Goal: Task Accomplishment & Management: Use online tool/utility

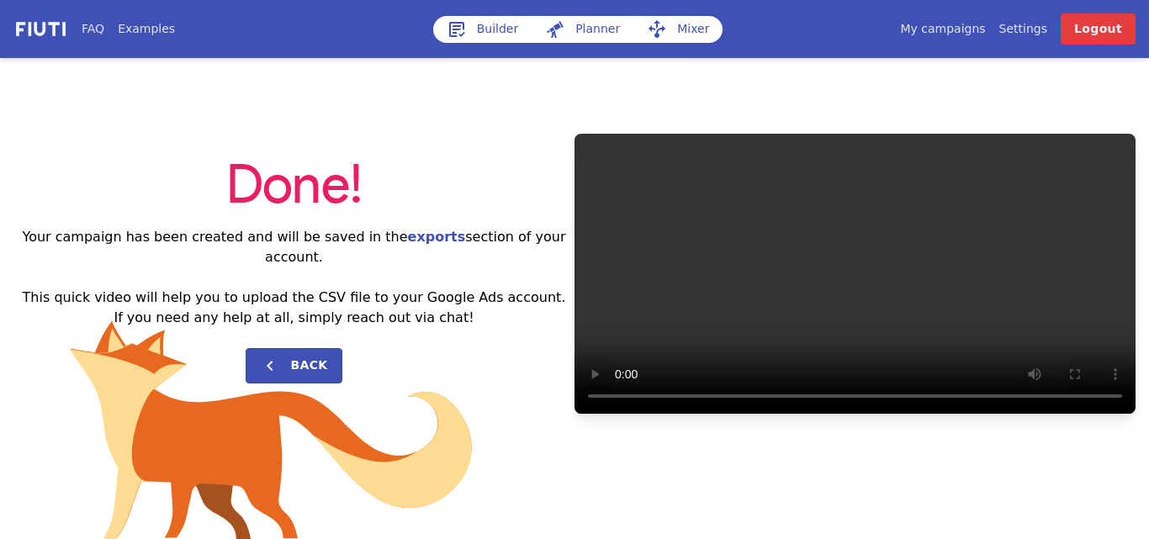
click at [958, 29] on link "My campaigns" at bounding box center [942, 29] width 85 height 18
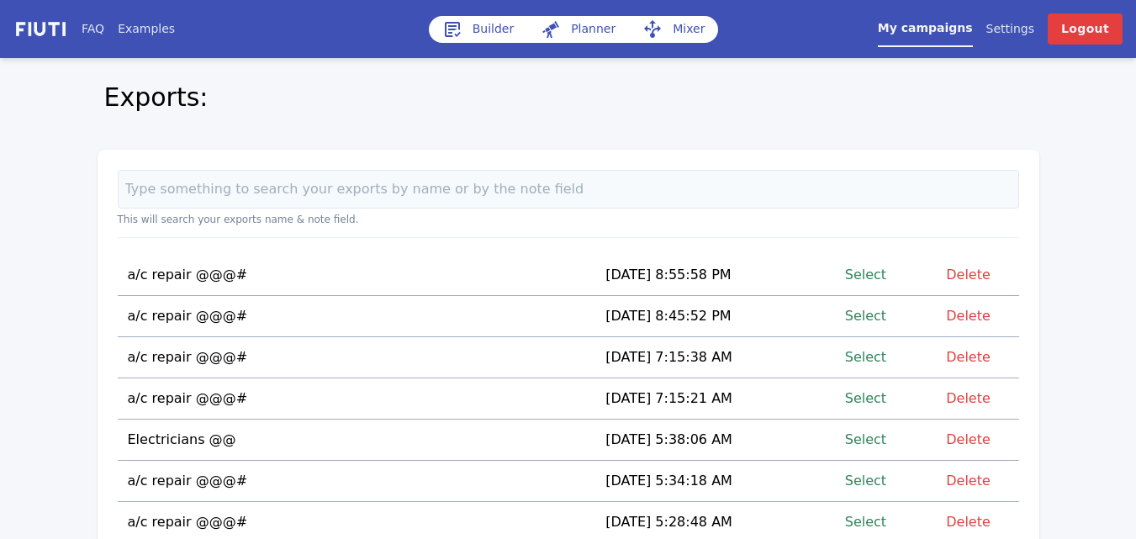
click at [873, 279] on link "Select" at bounding box center [865, 274] width 41 height 23
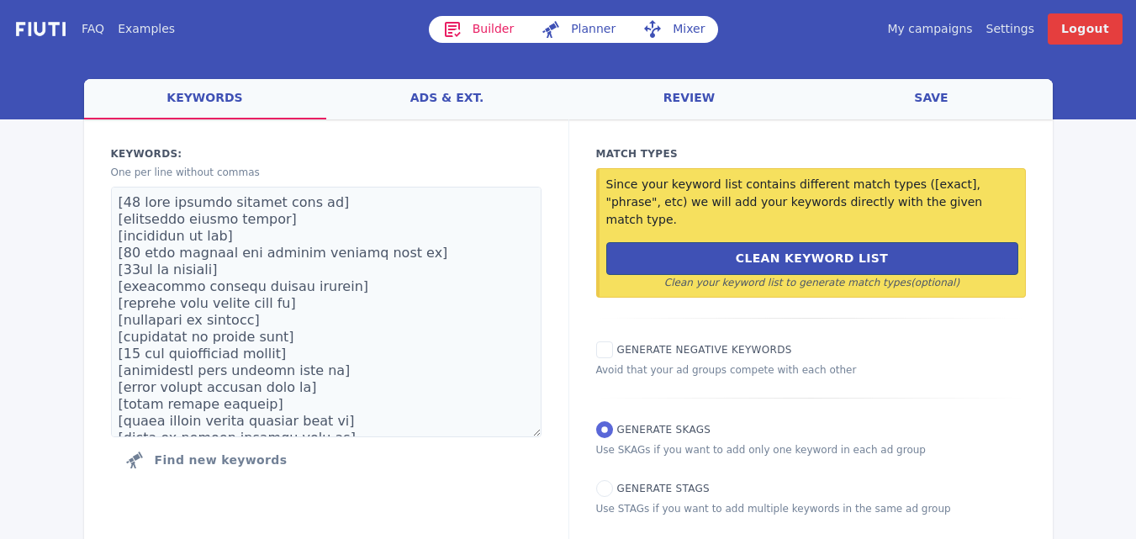
click at [672, 28] on link "Mixer" at bounding box center [673, 29] width 89 height 27
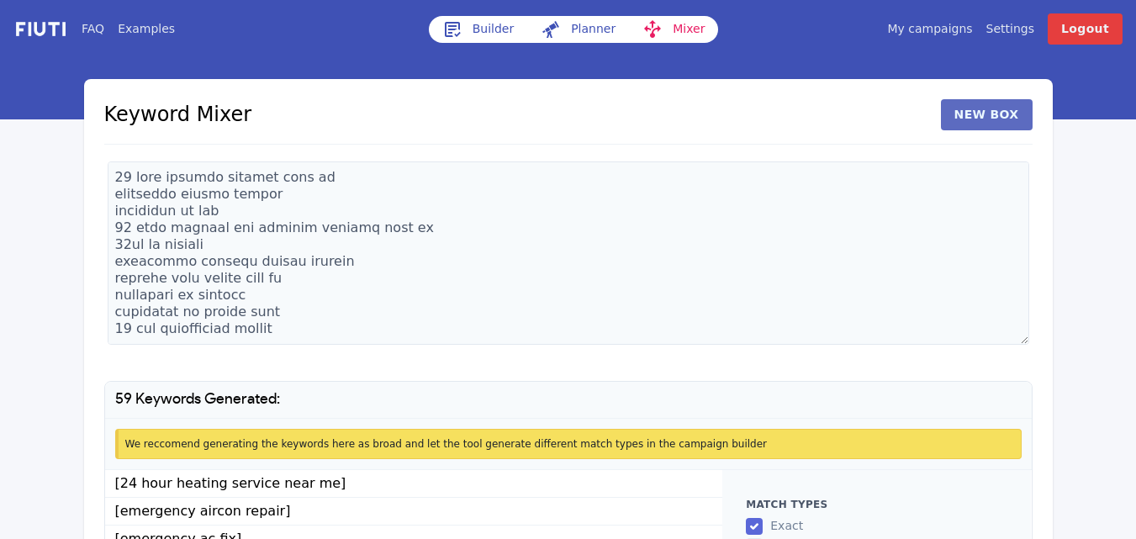
click at [1000, 116] on button "New Box" at bounding box center [987, 114] width 92 height 31
click at [259, 232] on textarea at bounding box center [259, 252] width 303 height 183
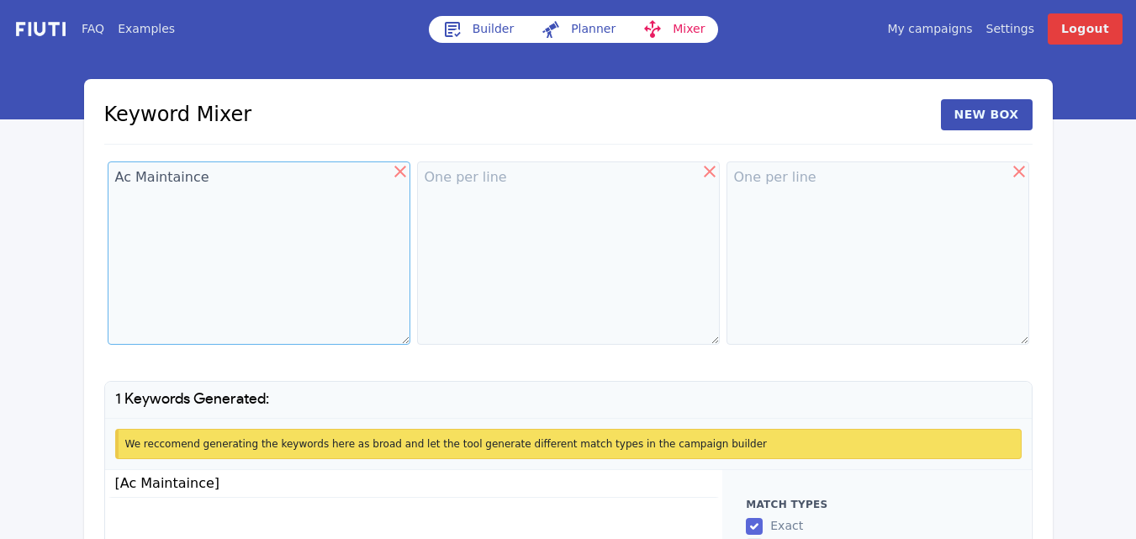
click at [177, 177] on textarea "Ac Maintaince" at bounding box center [259, 252] width 303 height 183
drag, startPoint x: 177, startPoint y: 177, endPoint x: 169, endPoint y: 205, distance: 29.6
click at [169, 205] on textarea "Ac Maintaince" at bounding box center [259, 252] width 303 height 183
click at [206, 178] on textarea "Ac Mtaince" at bounding box center [259, 252] width 303 height 183
type textarea "Ac Maintenance"
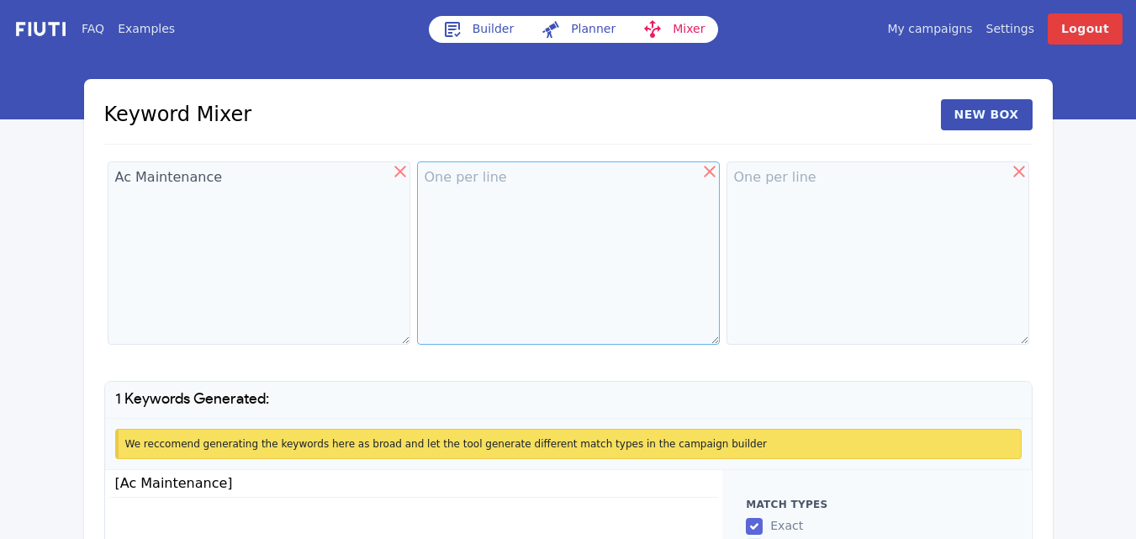
click at [469, 179] on textarea at bounding box center [568, 252] width 303 height 183
type textarea "in"
click at [759, 177] on textarea at bounding box center [878, 252] width 303 height 183
click at [239, 183] on textarea "Ac Maintenance" at bounding box center [259, 252] width 303 height 183
type textarea "Ac Maintenance Service"
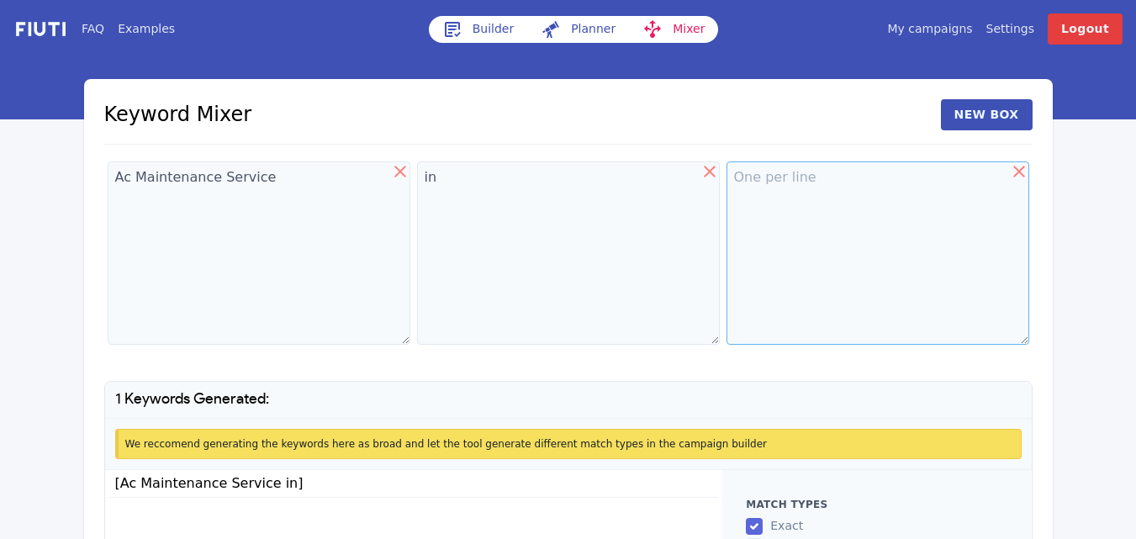
click at [758, 189] on textarea at bounding box center [878, 252] width 303 height 183
paste textarea "[GEOGRAPHIC_DATA] [GEOGRAPHIC_DATA][PERSON_NAME] [GEOGRAPHIC_DATA] Desire Area …"
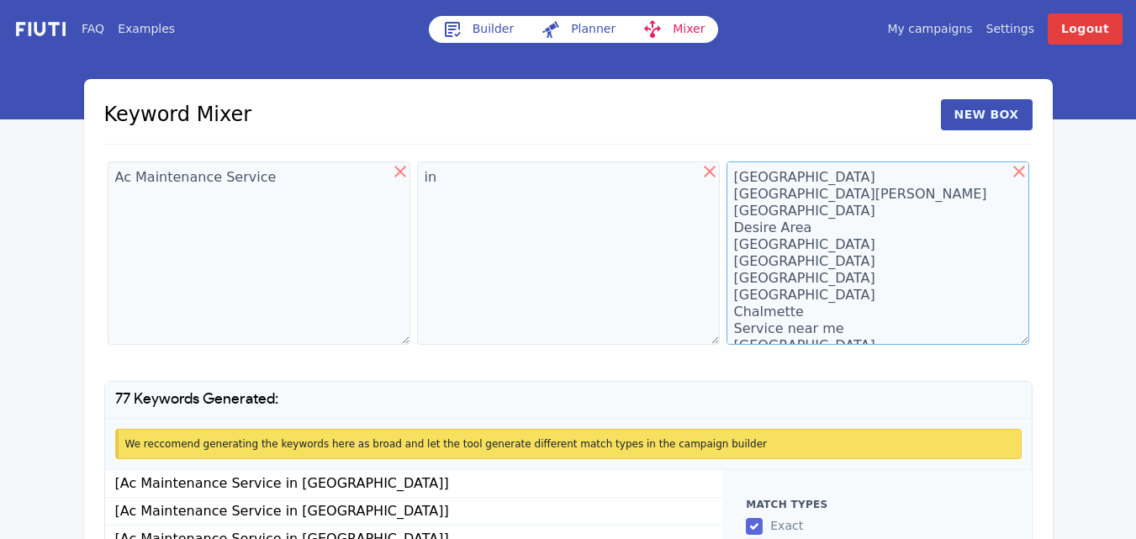
scroll to position [16642, 0]
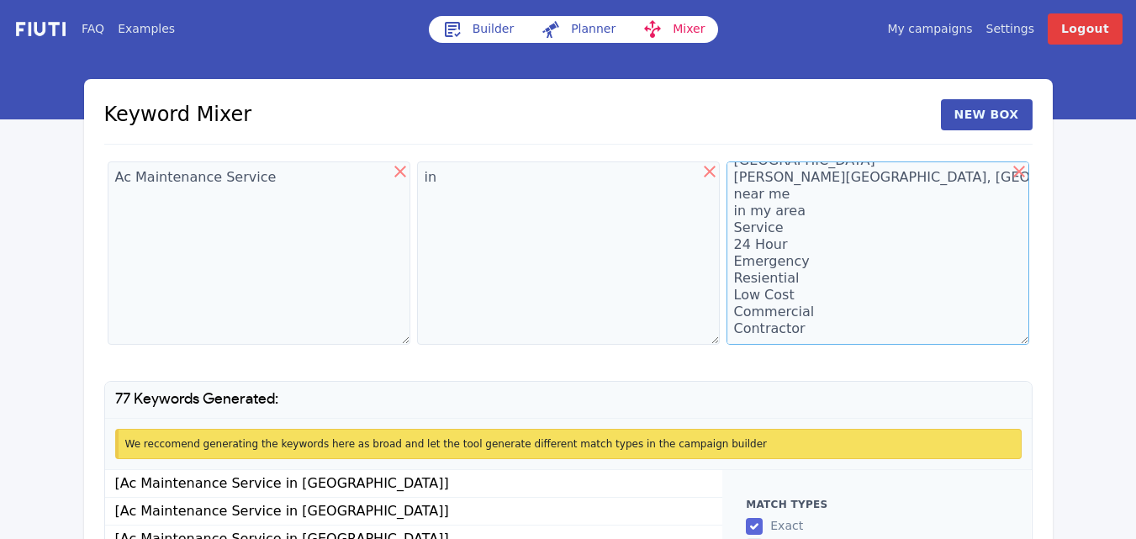
type textarea "[GEOGRAPHIC_DATA] [GEOGRAPHIC_DATA][PERSON_NAME] [GEOGRAPHIC_DATA] Desire Area …"
click at [296, 176] on textarea "Ac Maintenance Service" at bounding box center [259, 252] width 303 height 183
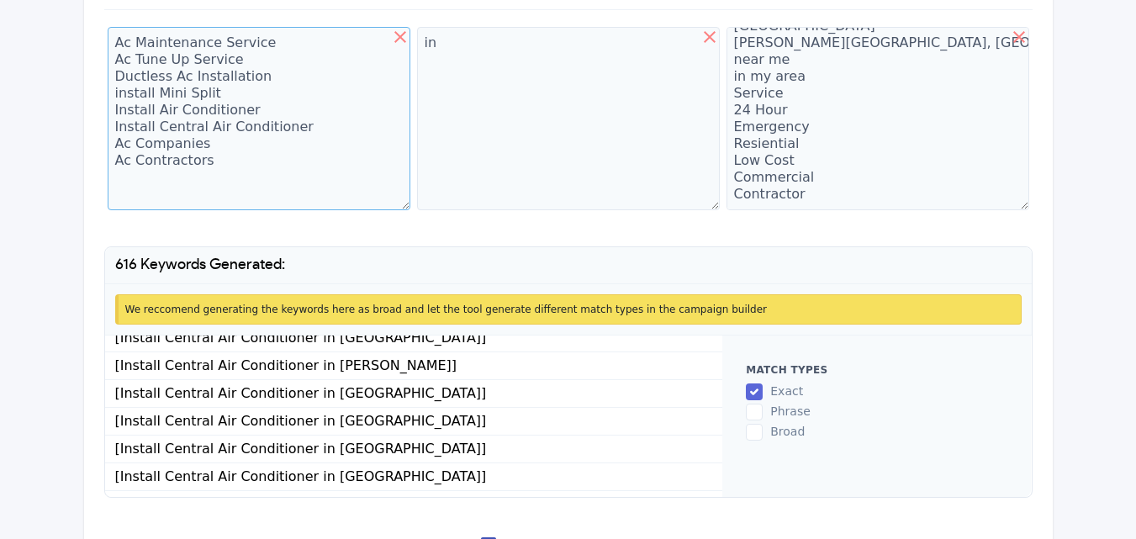
scroll to position [12425, 0]
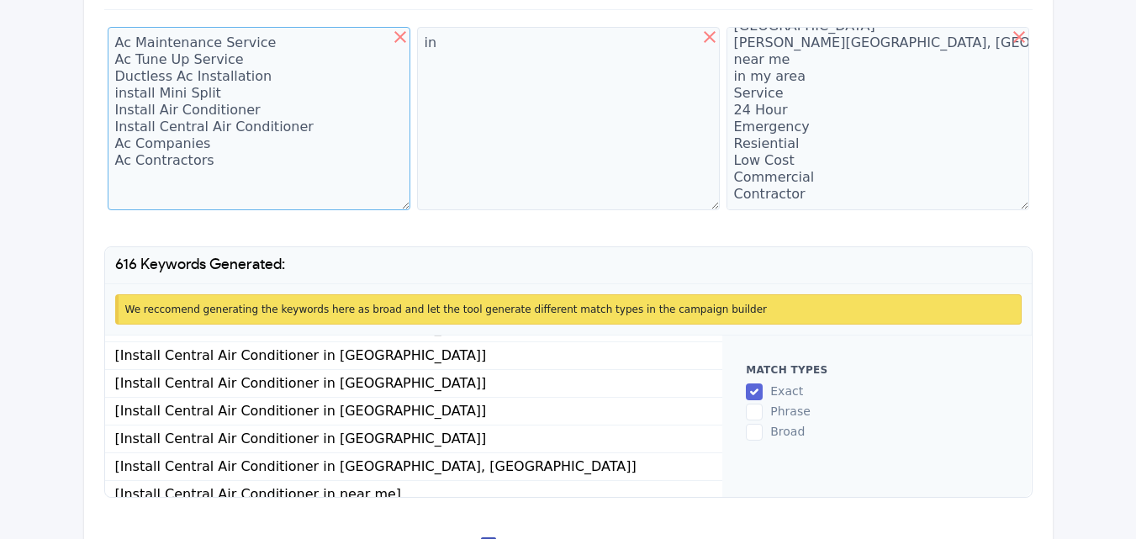
click at [157, 177] on textarea "Ac Maintenance Service Ac Tune Up Service Ductless Ac Installation install Mini…" at bounding box center [259, 118] width 303 height 183
click at [224, 166] on textarea "Ac Maintenance Service Ac Tune Up Service Ductless Ac Installation install Mini…" at bounding box center [259, 118] width 303 height 183
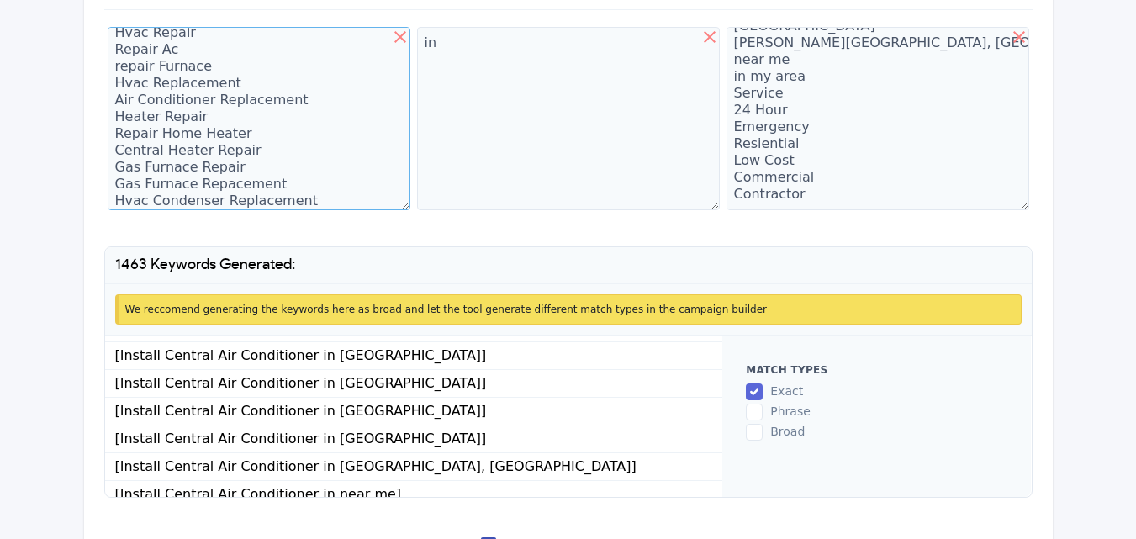
scroll to position [161, 0]
drag, startPoint x: 228, startPoint y: 176, endPoint x: 211, endPoint y: 165, distance: 20.1
click at [211, 165] on textarea "Ac Maintenance Service Ac Tune Up Service Ductless Ac Installation install Mini…" at bounding box center [259, 118] width 303 height 183
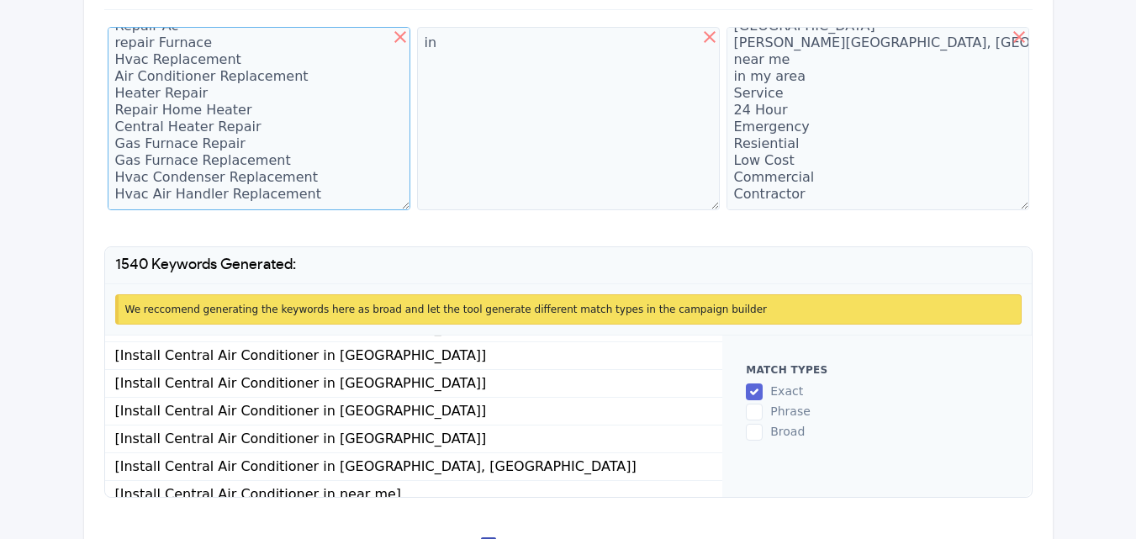
click at [312, 196] on textarea "Ac Maintenance Service Ac Tune Up Service Ductless Ac Installation install Mini…" at bounding box center [259, 118] width 303 height 183
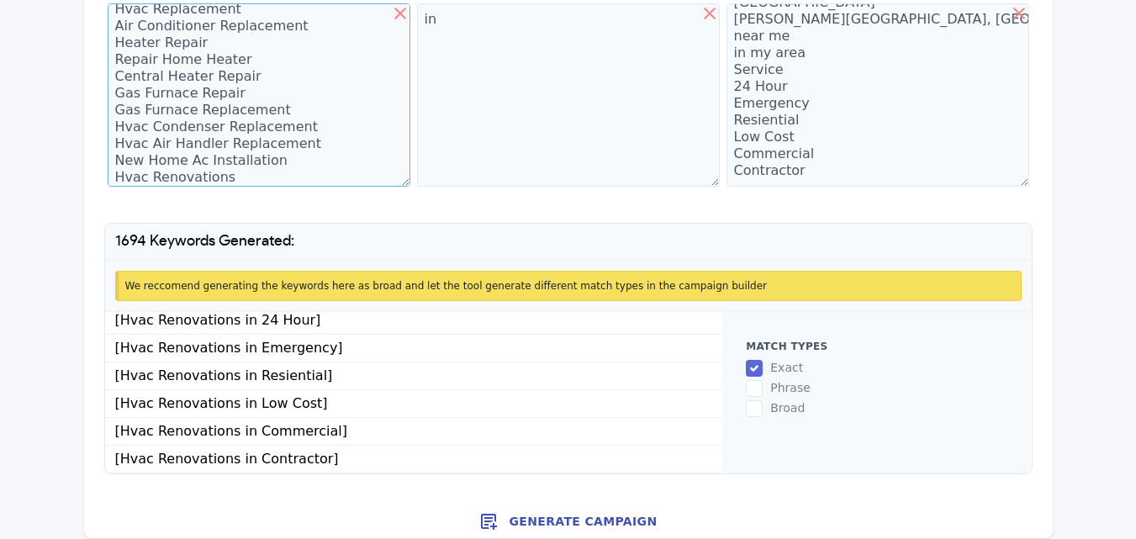
scroll to position [170, 0]
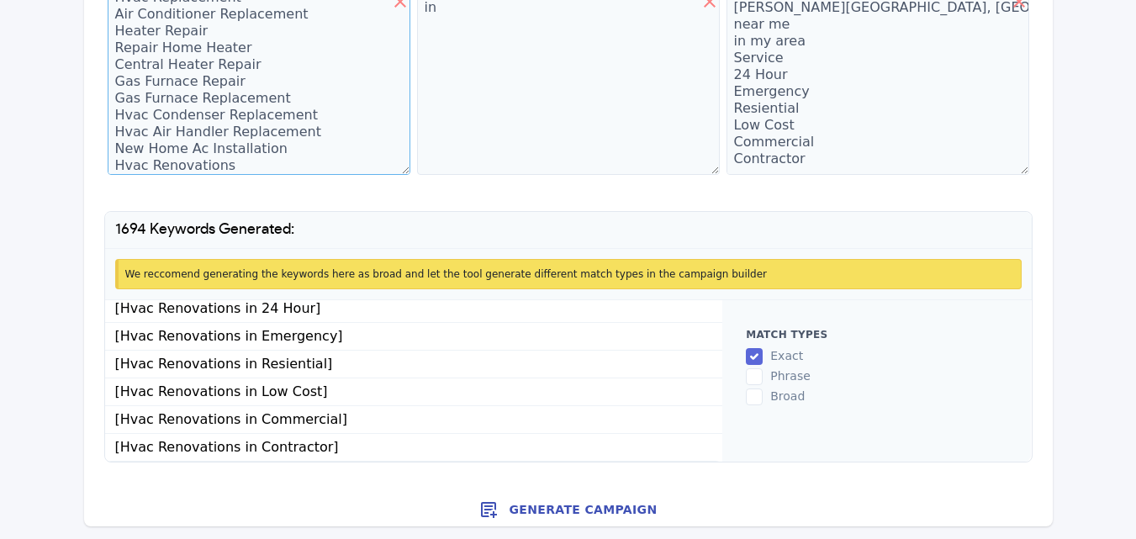
type textarea "Ac Maintenance Service Ac Tune Up Service Ductless Ac Installation install Mini…"
click at [560, 505] on button "Generate Campaign" at bounding box center [568, 510] width 969 height 34
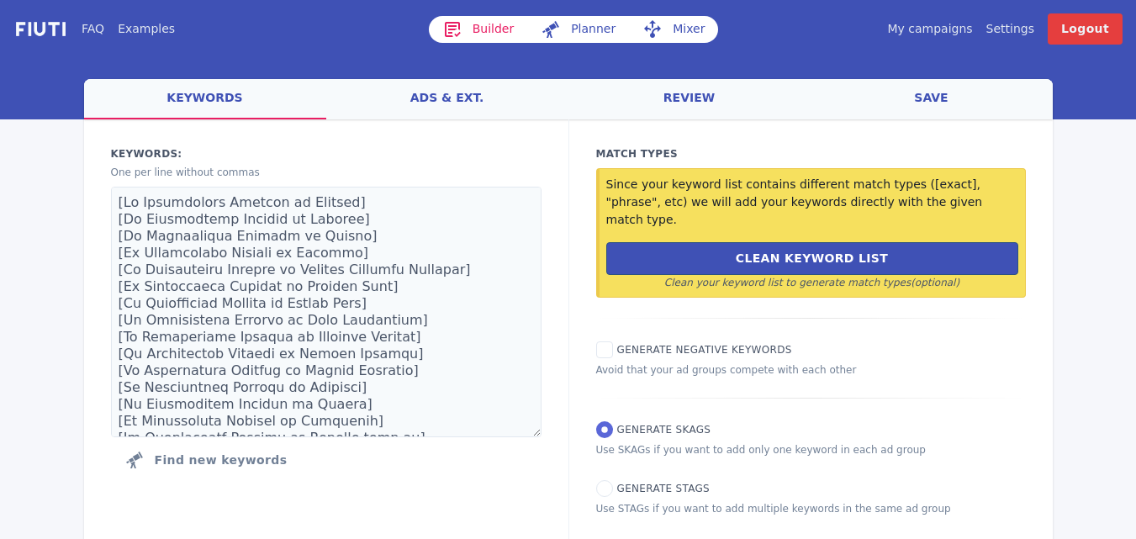
scroll to position [34, 0]
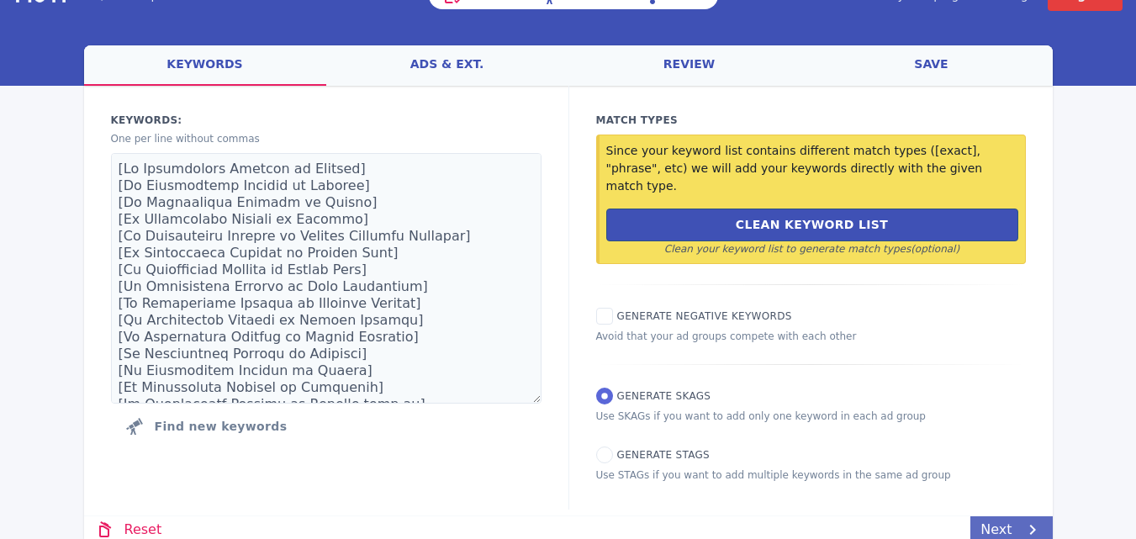
click at [1010, 516] on link "Next" at bounding box center [1011, 529] width 82 height 27
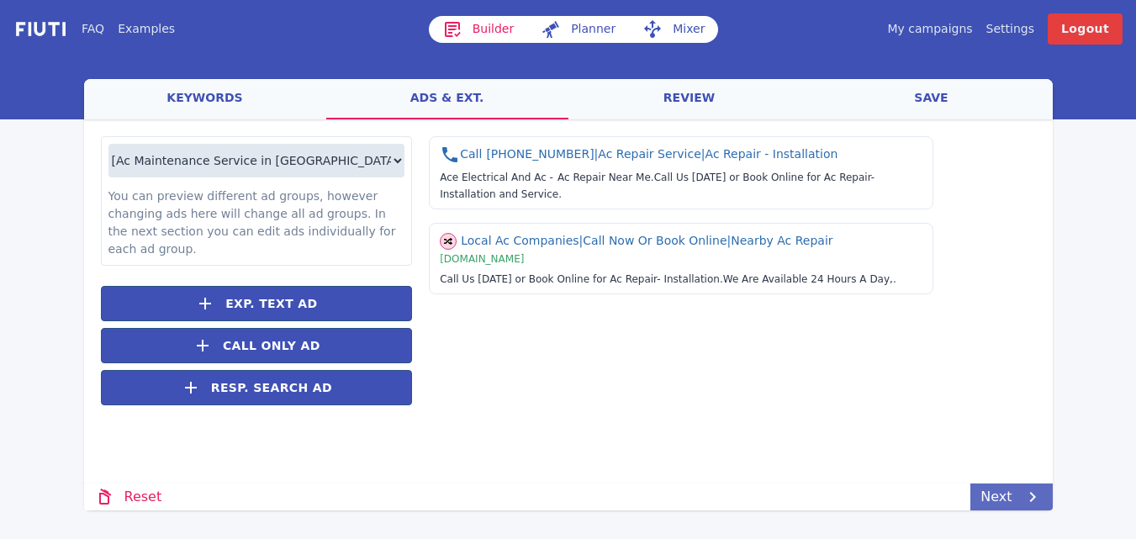
scroll to position [0, 0]
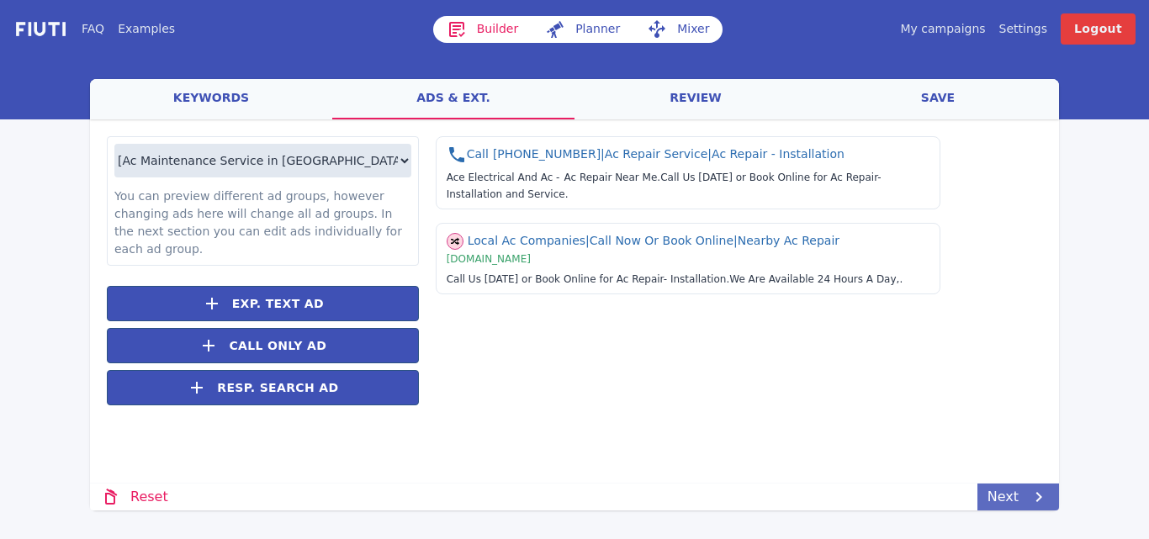
click at [1010, 497] on link "Next" at bounding box center [1018, 496] width 82 height 27
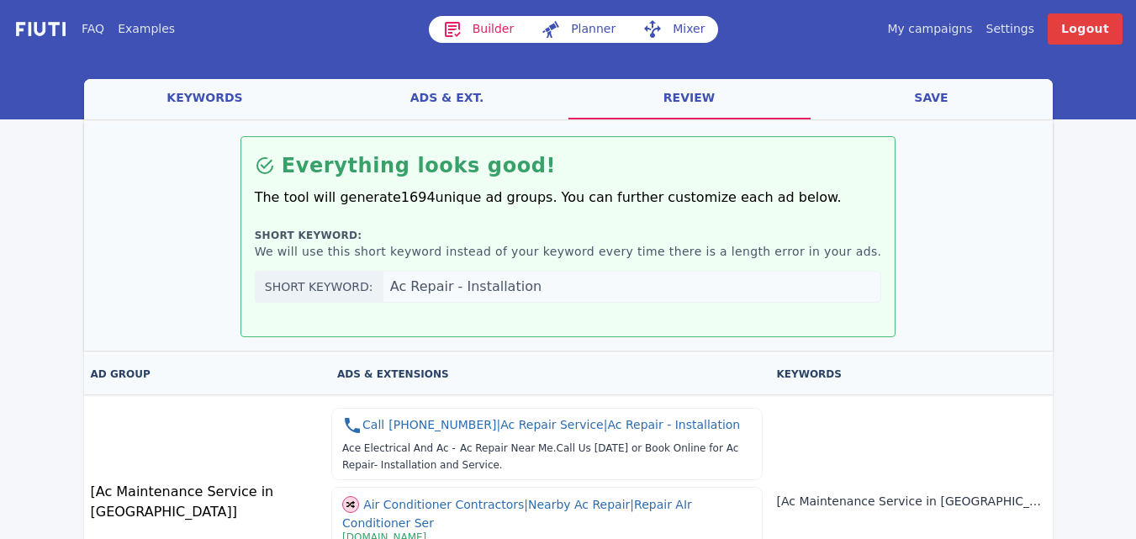
click at [932, 92] on link "save" at bounding box center [932, 99] width 242 height 40
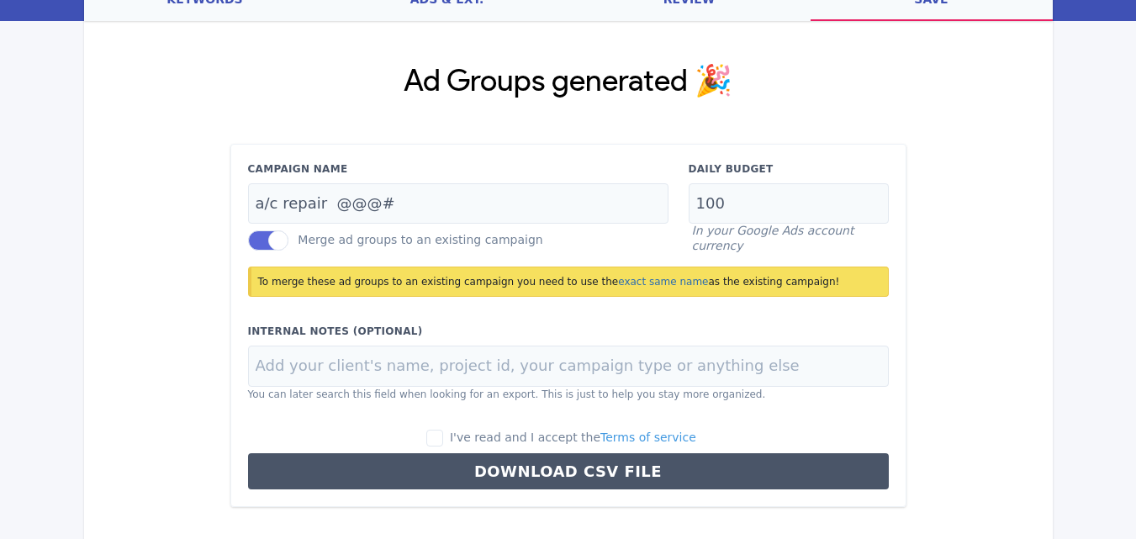
scroll to position [157, 0]
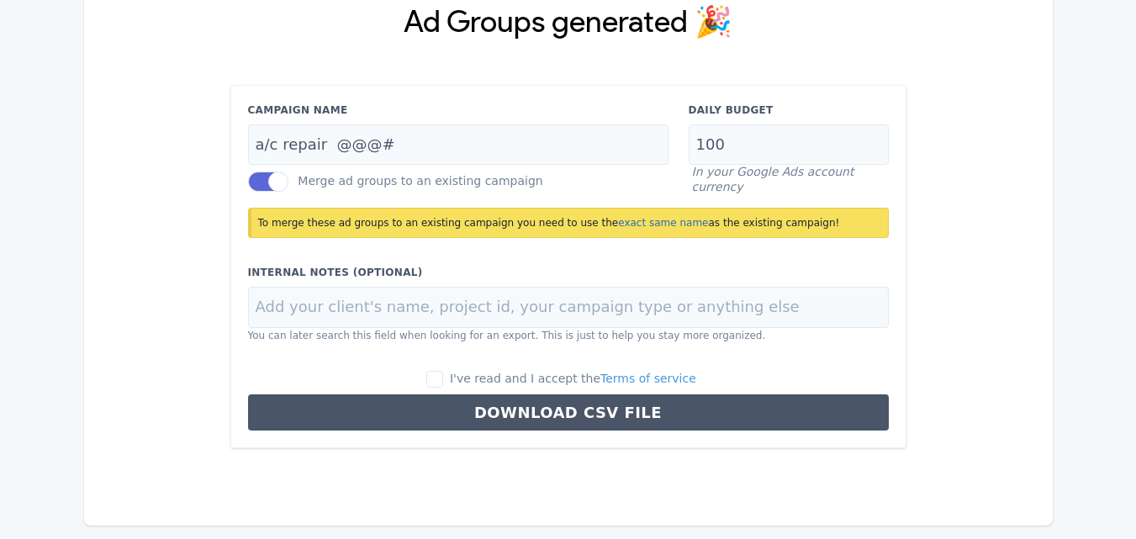
click at [458, 390] on div "I've read and I accept the Terms of service Download CSV File" at bounding box center [568, 400] width 661 height 61
click at [443, 378] on input "I've read and I accept the Terms of service" at bounding box center [434, 379] width 17 height 17
checkbox input "true"
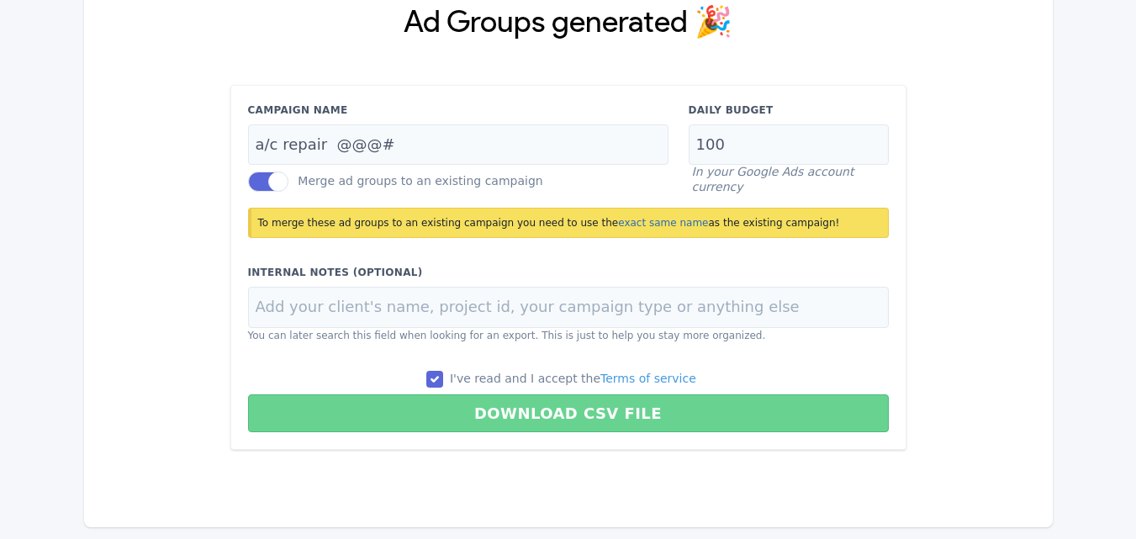
click at [528, 418] on button "Download CSV File" at bounding box center [568, 413] width 641 height 38
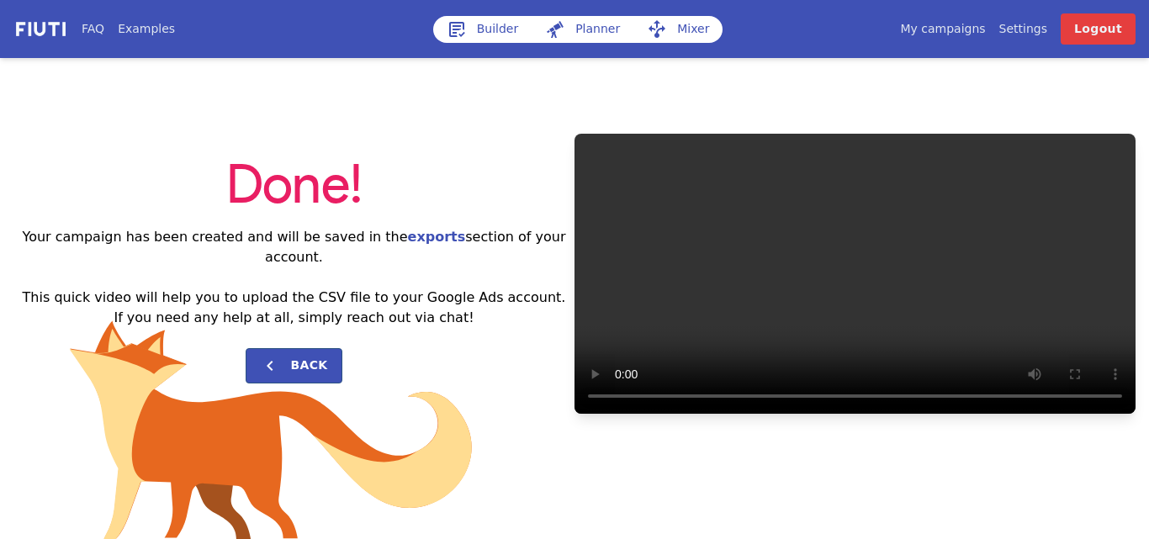
click at [963, 26] on link "My campaigns" at bounding box center [942, 29] width 85 height 18
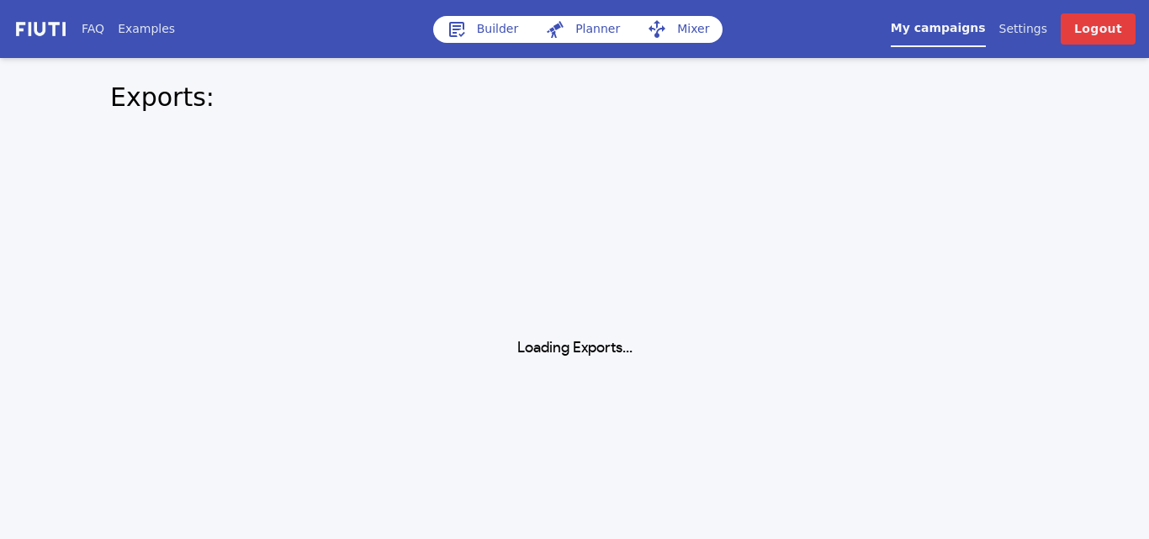
click at [963, 26] on link "My campaigns" at bounding box center [937, 33] width 95 height 28
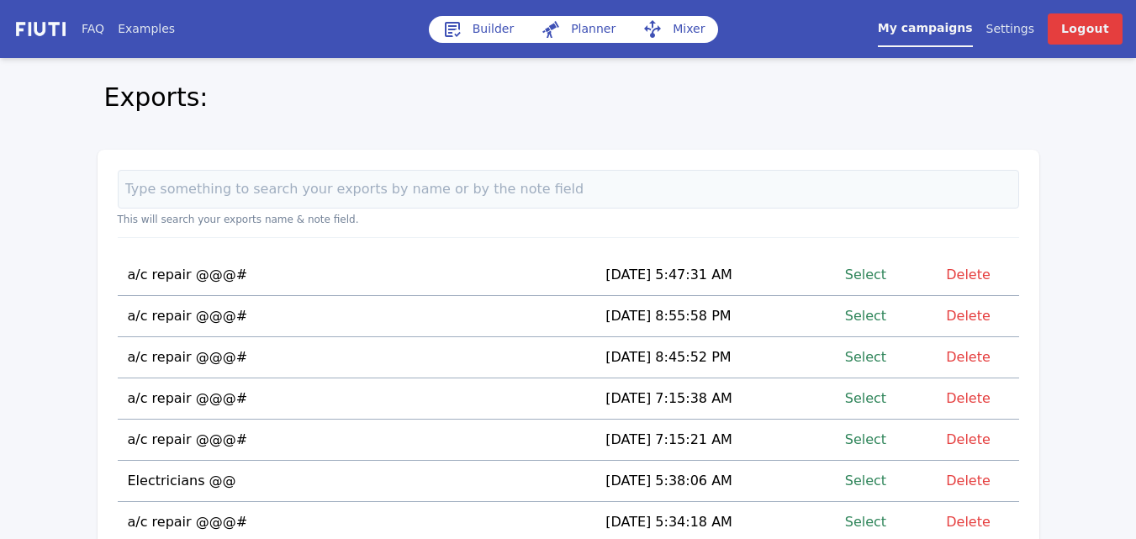
click at [870, 482] on link "Select" at bounding box center [865, 480] width 41 height 23
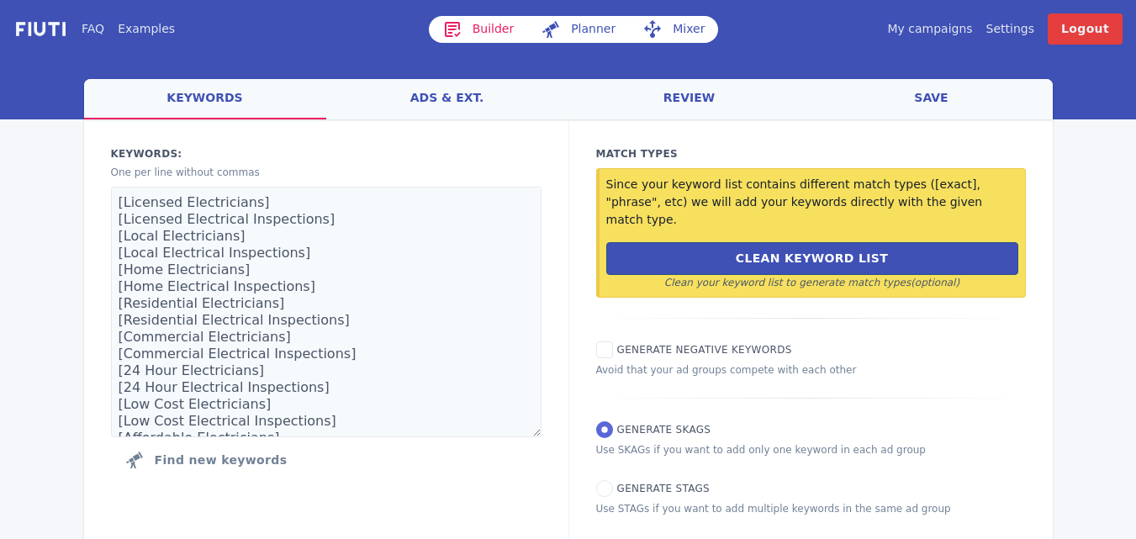
click at [683, 29] on link "Mixer" at bounding box center [673, 29] width 89 height 27
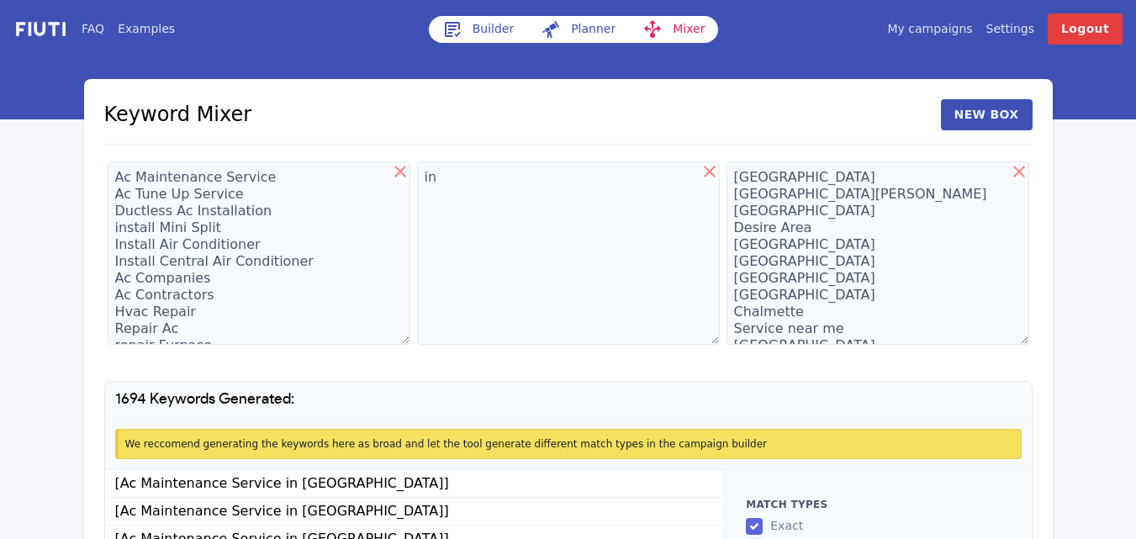
click at [1022, 172] on icon at bounding box center [1019, 171] width 20 height 20
type textarea "in"
type textarea "[GEOGRAPHIC_DATA] [GEOGRAPHIC_DATA][PERSON_NAME] [GEOGRAPHIC_DATA] Desire Area …"
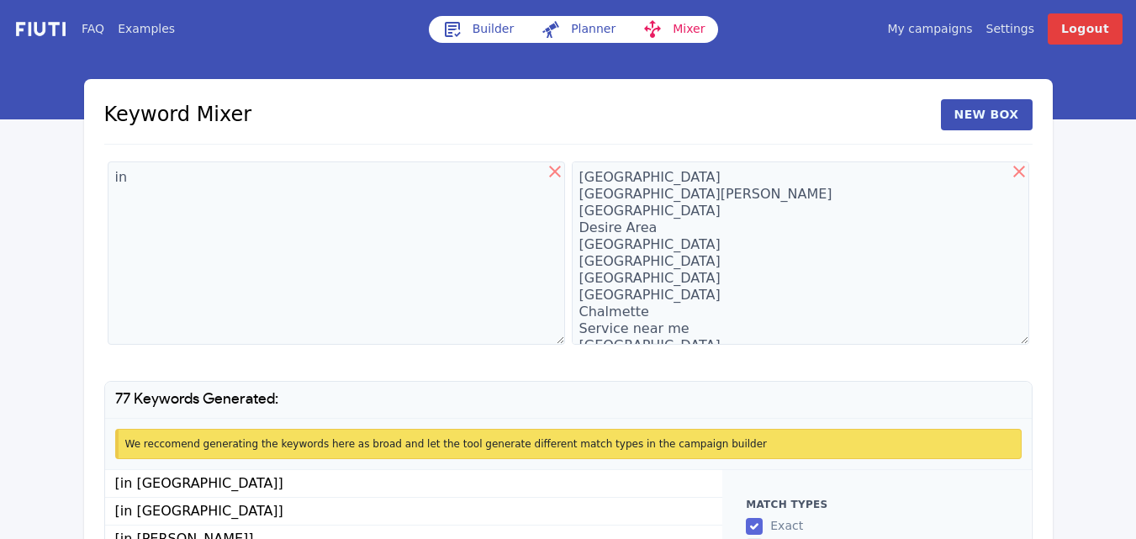
click at [1019, 171] on icon at bounding box center [1019, 172] width 12 height 12
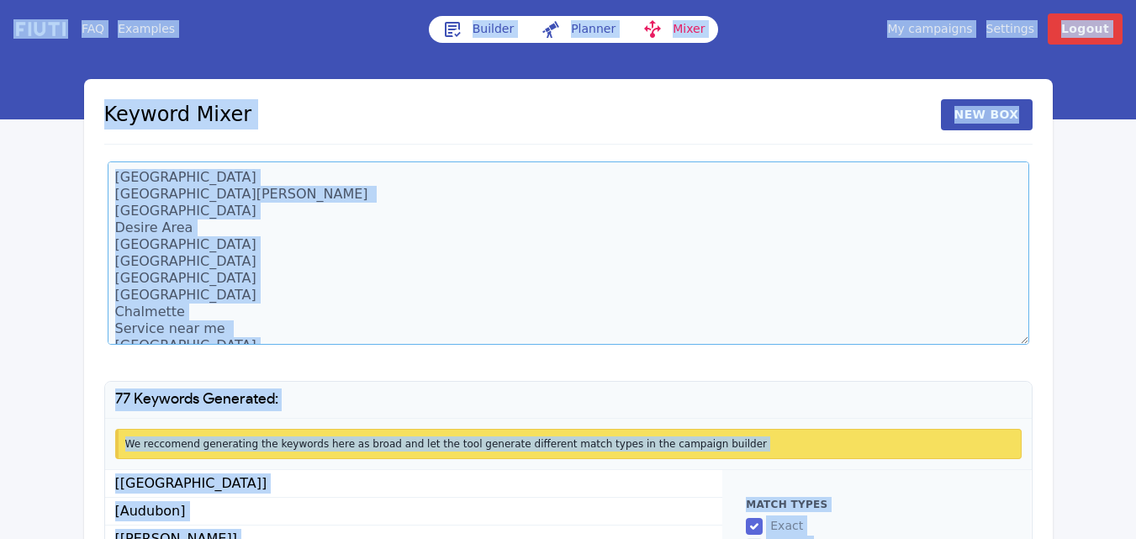
click at [186, 249] on textarea "[GEOGRAPHIC_DATA] [GEOGRAPHIC_DATA][PERSON_NAME] [GEOGRAPHIC_DATA] Desire Area …" at bounding box center [569, 252] width 922 height 183
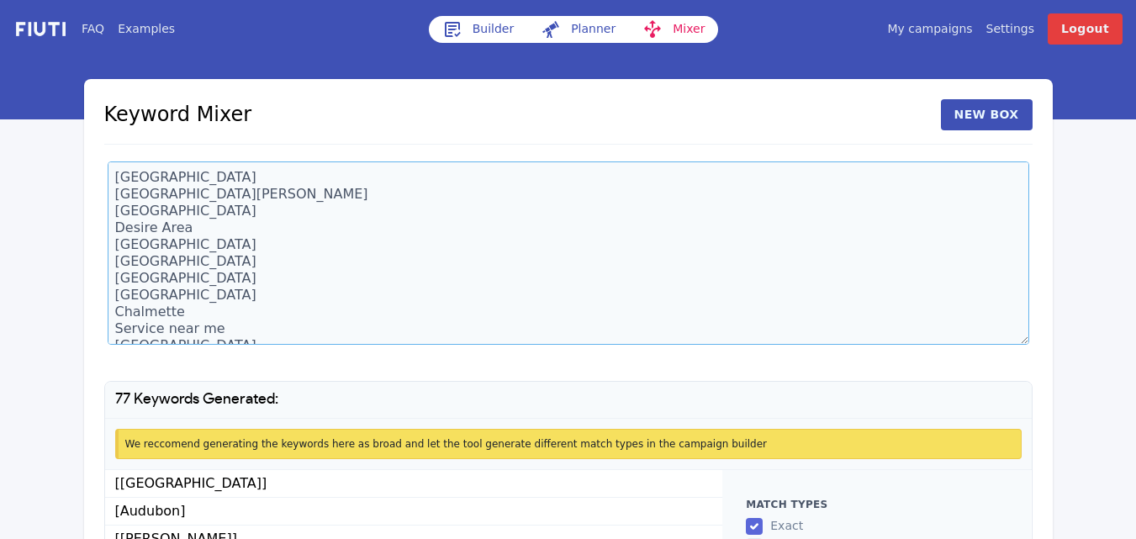
click at [186, 249] on textarea "[GEOGRAPHIC_DATA] [GEOGRAPHIC_DATA][PERSON_NAME] [GEOGRAPHIC_DATA] Desire Area …" at bounding box center [569, 252] width 922 height 183
type textarea "[GEOGRAPHIC_DATA] Audubon [PERSON_NAME] Central AADistrict [GEOGRAPHIC_DATA] [G…"
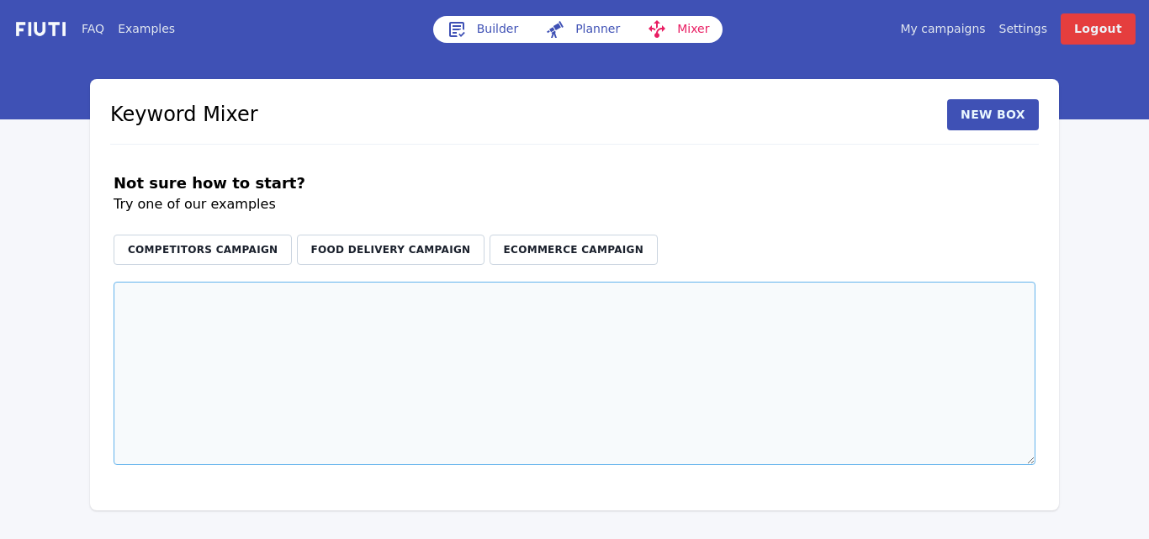
paste textarea "electricians near me residential electricians in my area 24 hour electricians n…"
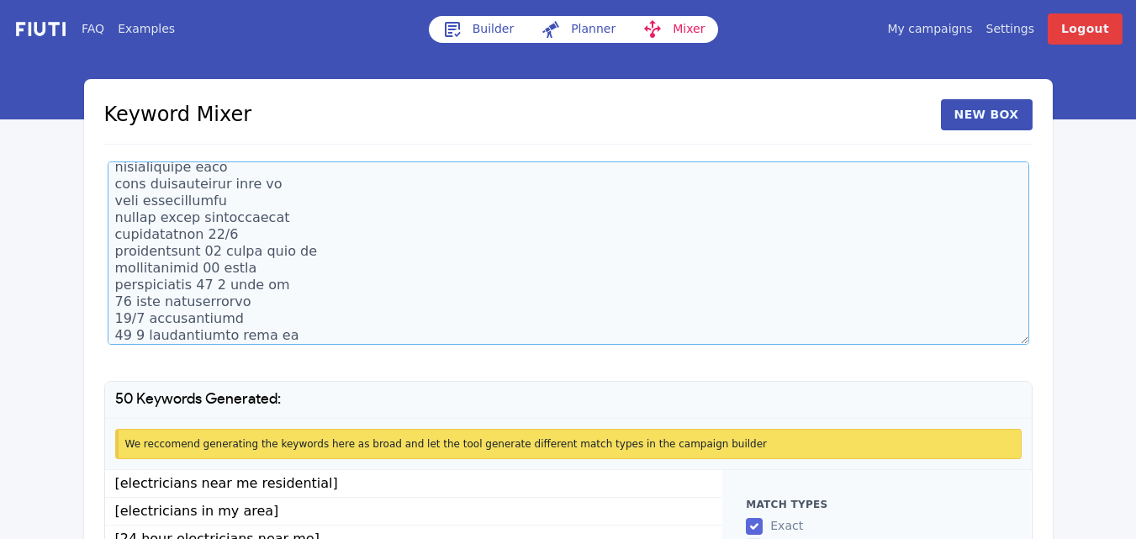
scroll to position [683, 0]
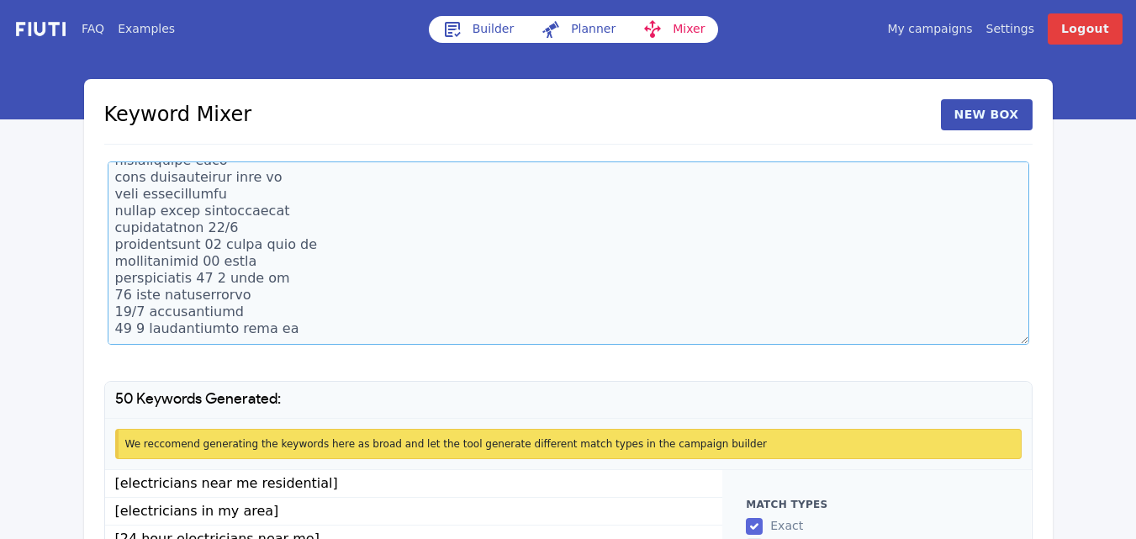
paste textarea "residential electrical repair near me electrical service near me electrical out…"
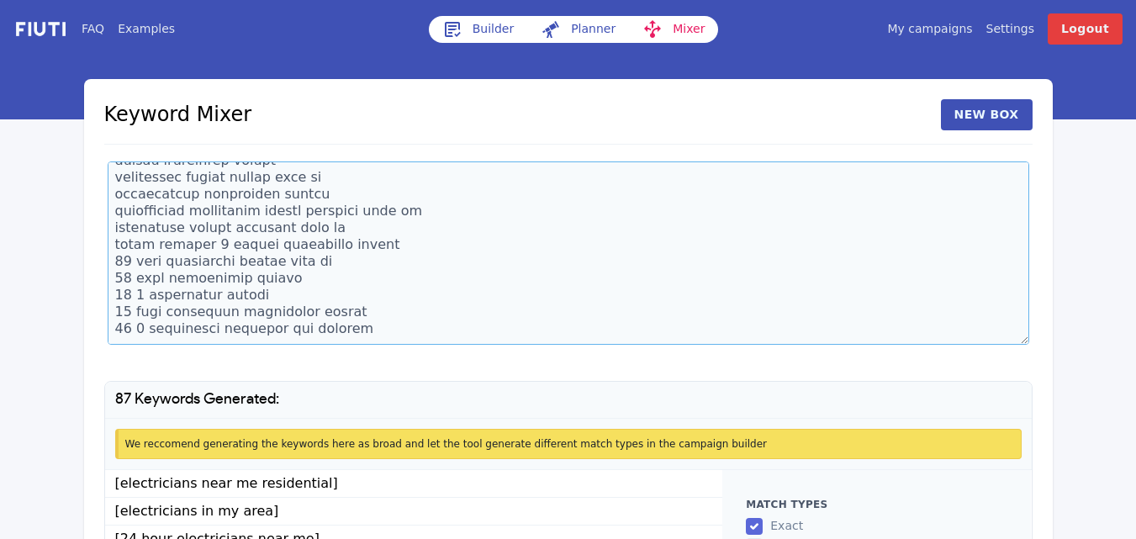
scroll to position [1339, 0]
paste textarea "electrical breaker box repair and installation breaker repair electrical breake…"
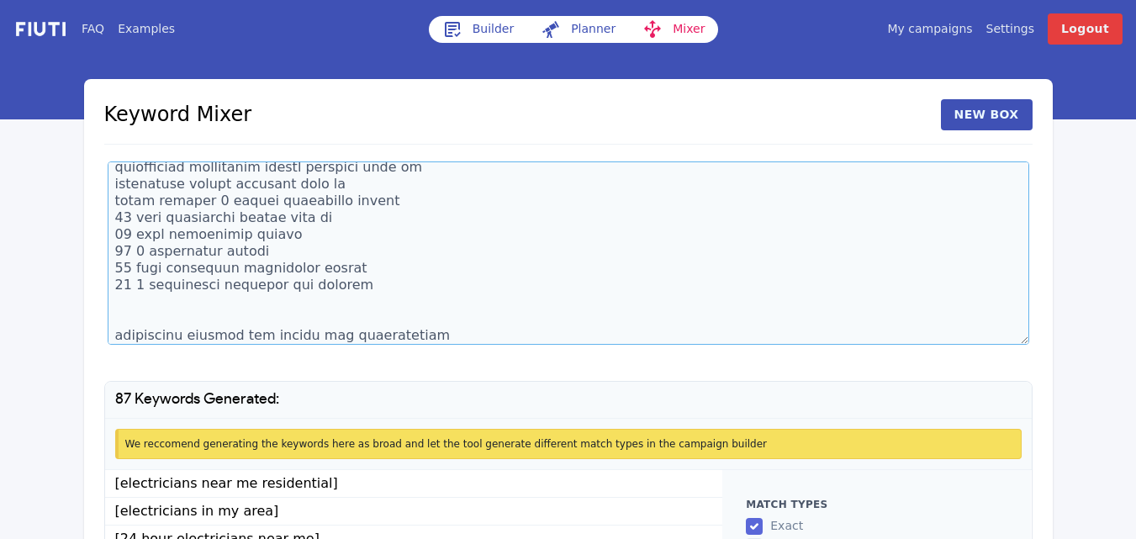
scroll to position [1725, 0]
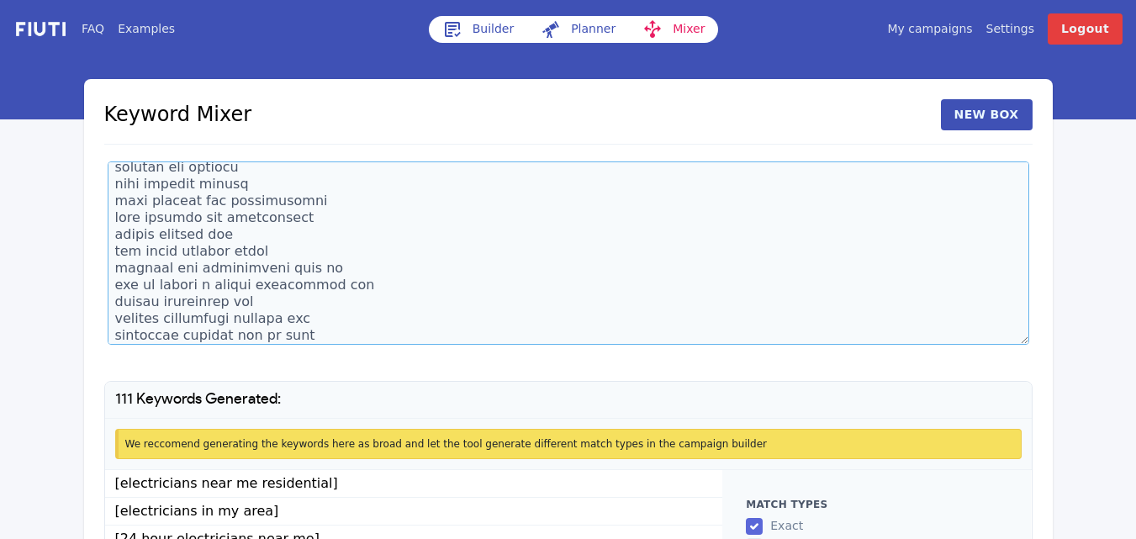
click at [318, 338] on textarea at bounding box center [569, 252] width 922 height 183
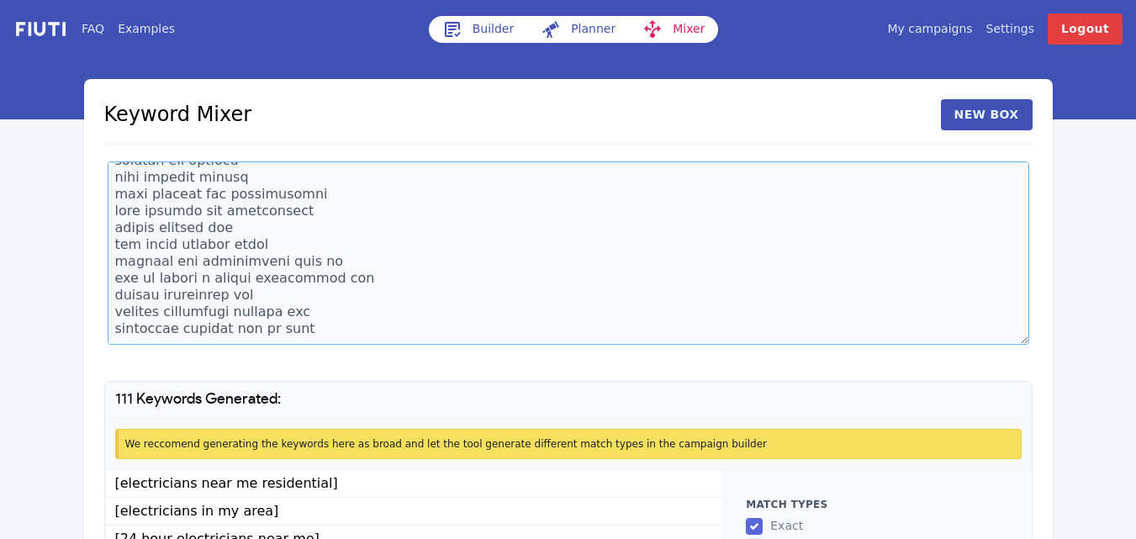
scroll to position [1776, 0]
paste textarea "lighting installation outdoor home lighting installation smart home lighting in…"
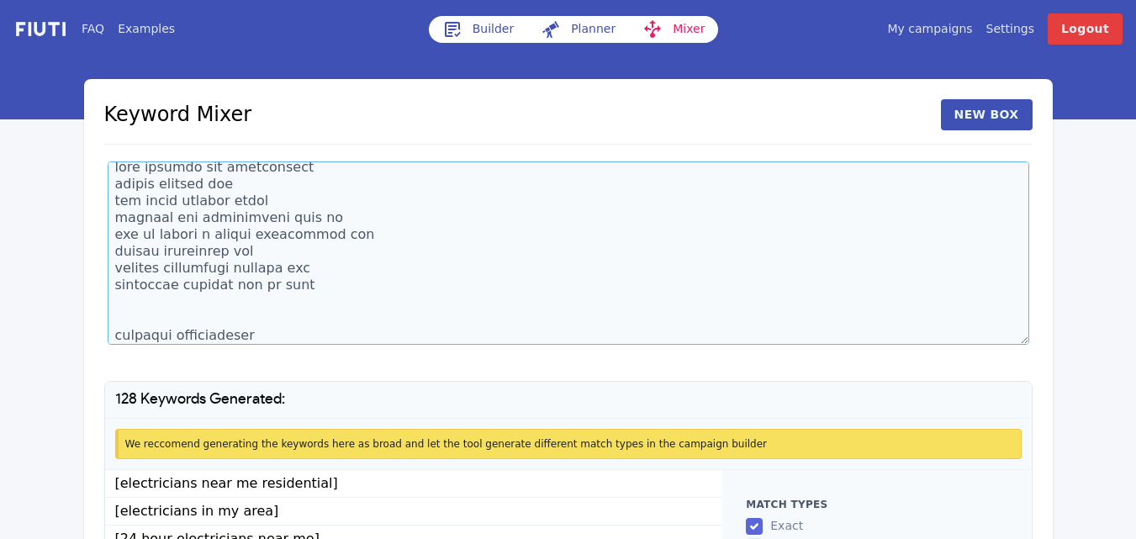
scroll to position [2045, 0]
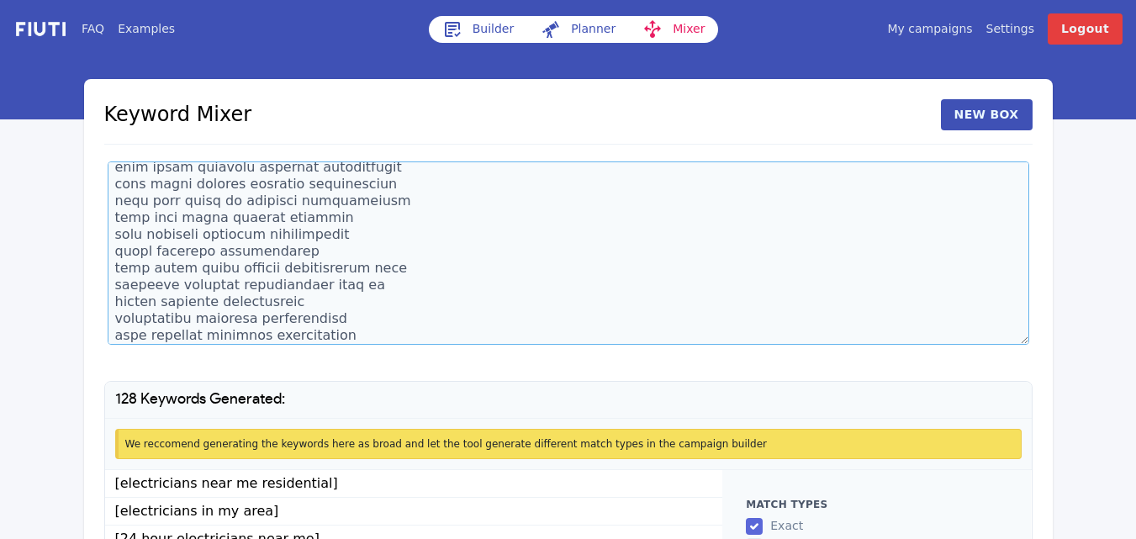
click at [334, 334] on textarea at bounding box center [569, 252] width 922 height 183
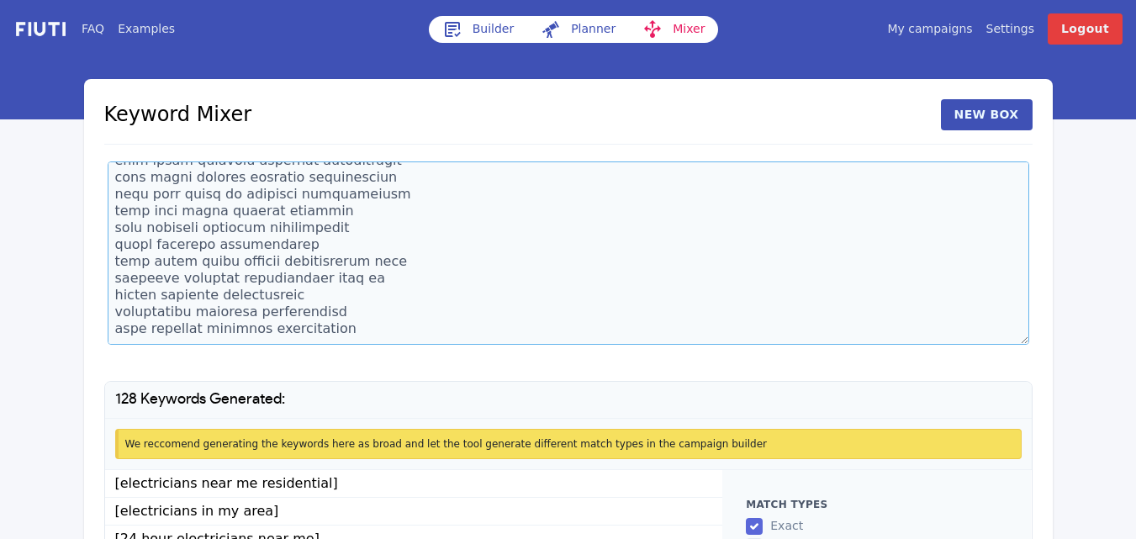
scroll to position [2095, 0]
paste textarea "electrical inspectors near me electrician close to me ev charger installation e…"
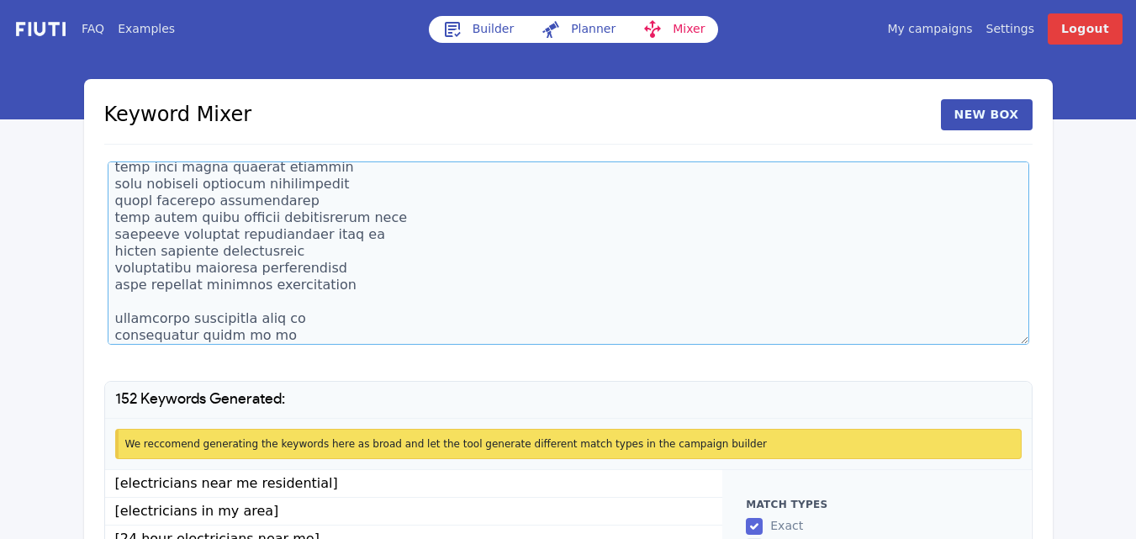
scroll to position [2549, 0]
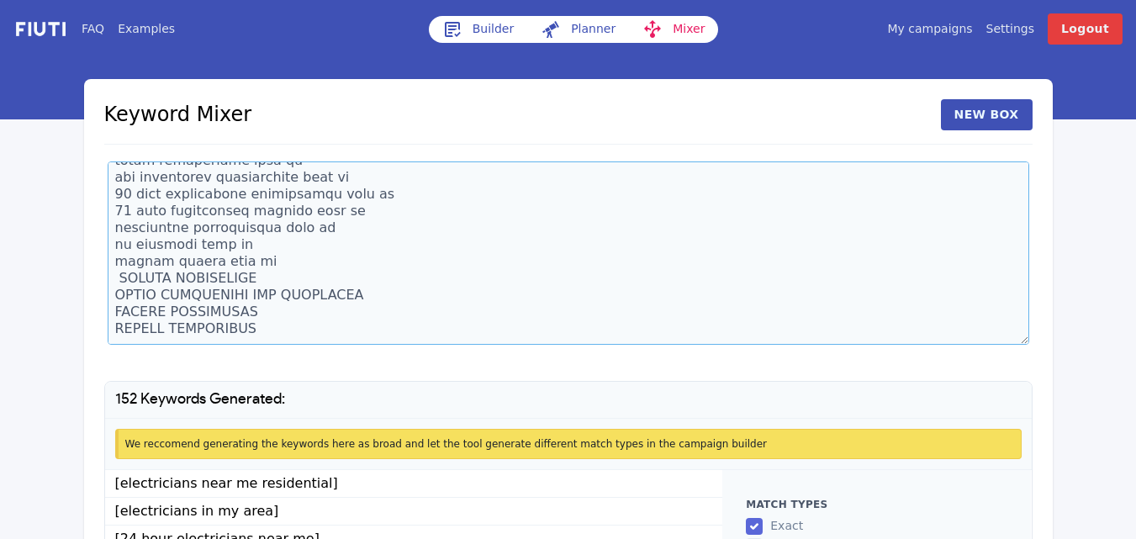
paste textarea "mr [PERSON_NAME] near me mr [PERSON_NAME] phone number mr sparky electric near …"
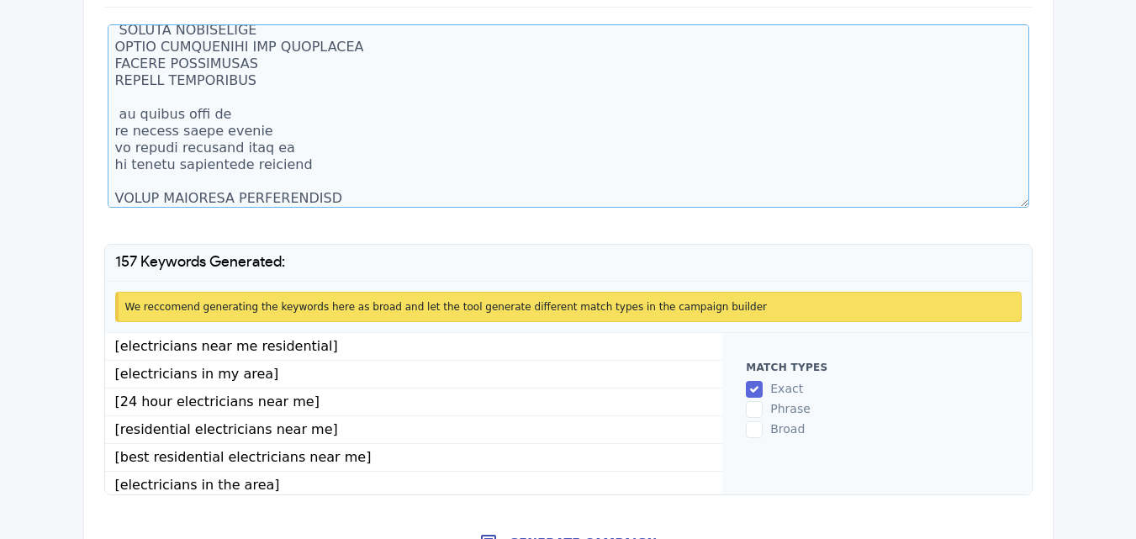
scroll to position [170, 0]
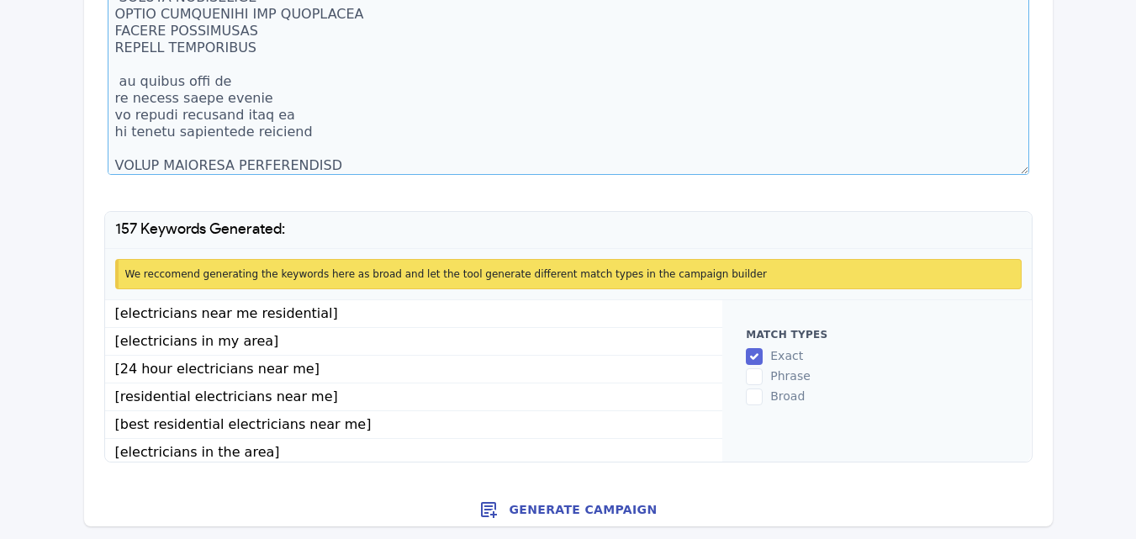
type textarea "electricians near me residential electricians in my area 24 hour electricians n…"
click at [557, 515] on button "Generate Campaign" at bounding box center [568, 510] width 969 height 34
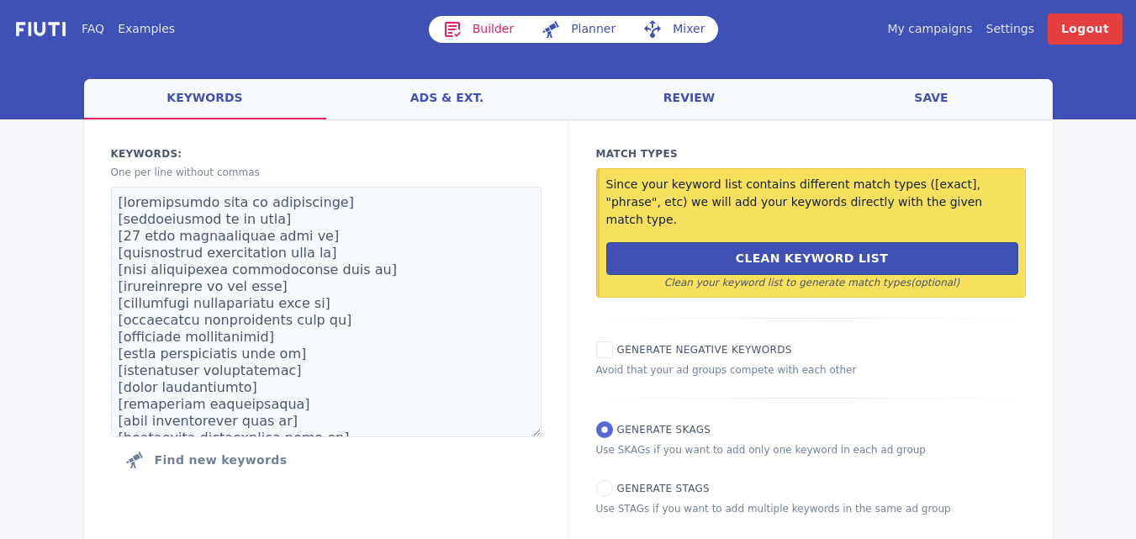
click at [448, 105] on link "ads & ext." at bounding box center [447, 99] width 242 height 40
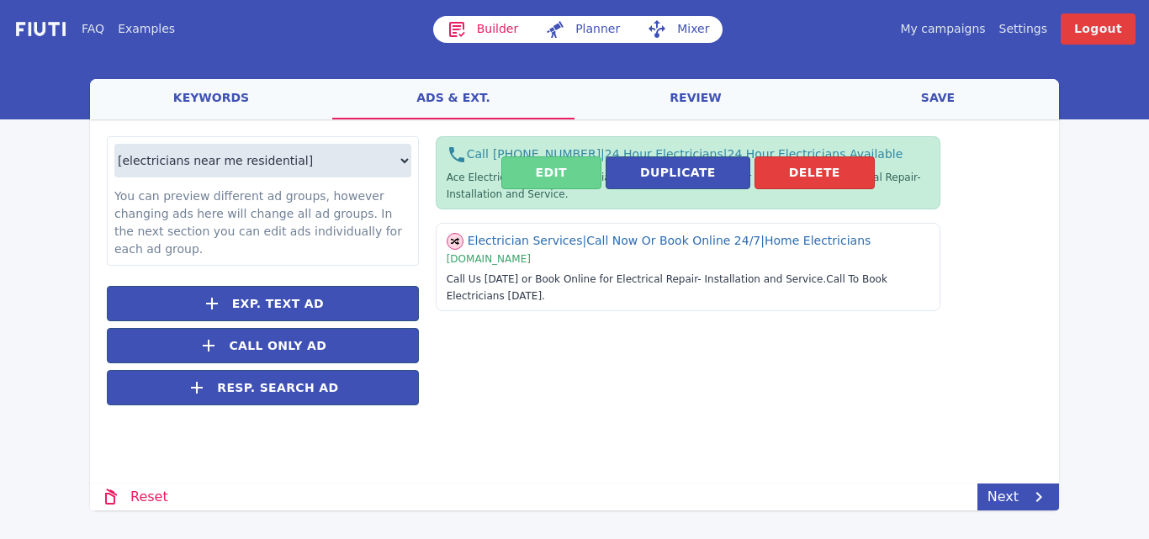
click at [537, 180] on button "Edit" at bounding box center [551, 172] width 100 height 33
select select "US"
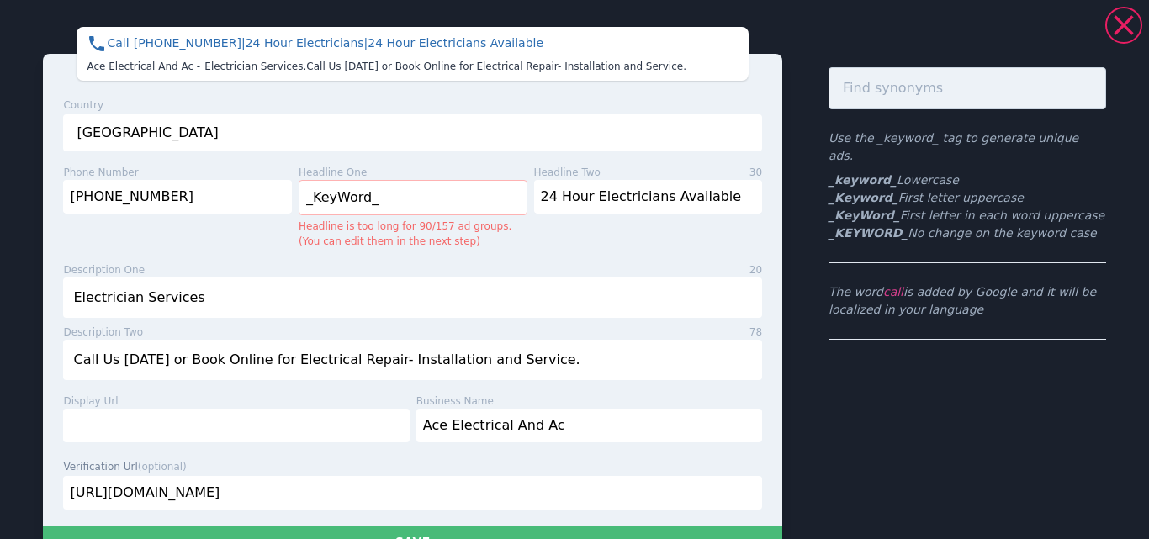
drag, startPoint x: 401, startPoint y: 208, endPoint x: 300, endPoint y: 191, distance: 102.3
click at [300, 191] on input "_KeyWord_" at bounding box center [413, 197] width 229 height 35
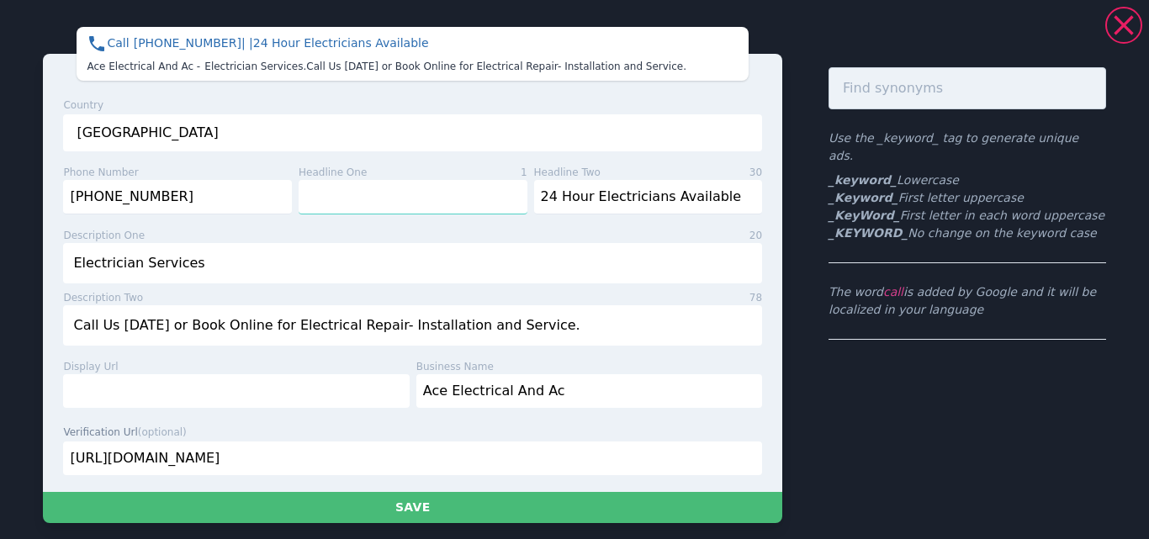
type input "Electrician Services"
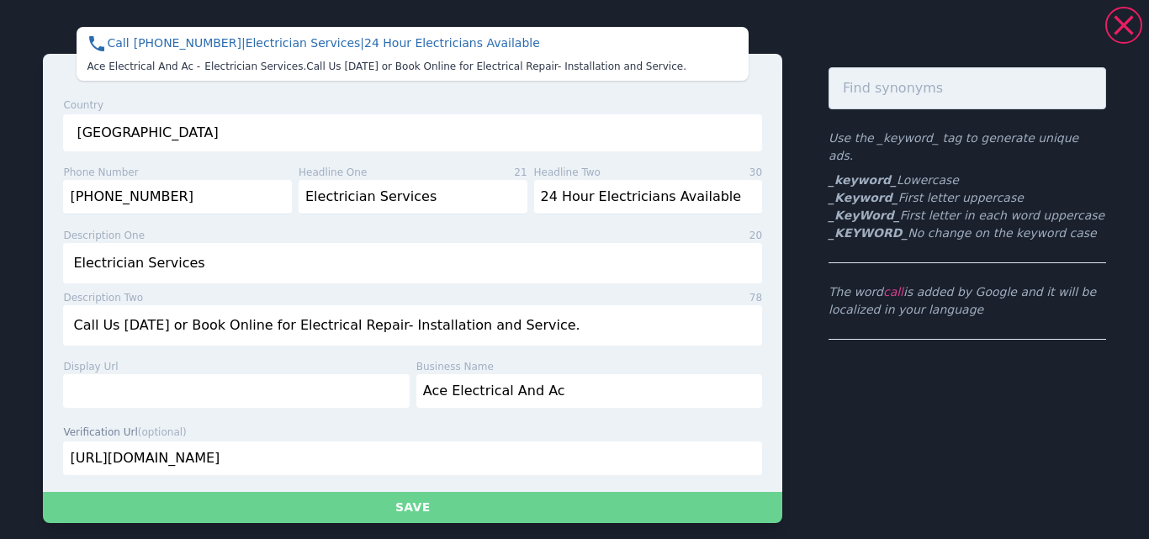
click at [416, 518] on button "Save" at bounding box center [412, 507] width 739 height 31
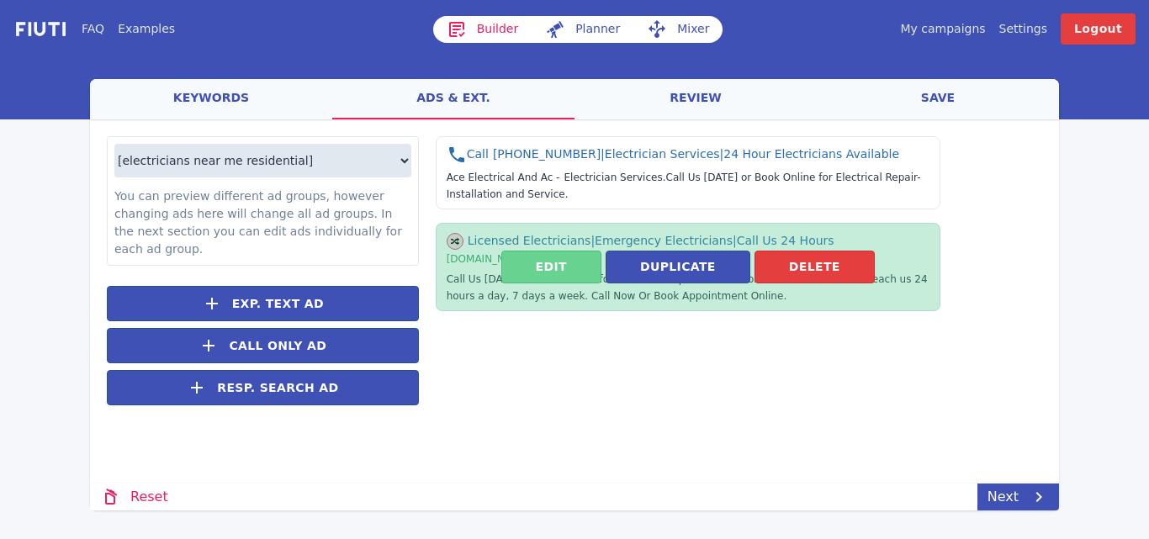
click at [531, 279] on button "Edit" at bounding box center [551, 267] width 100 height 33
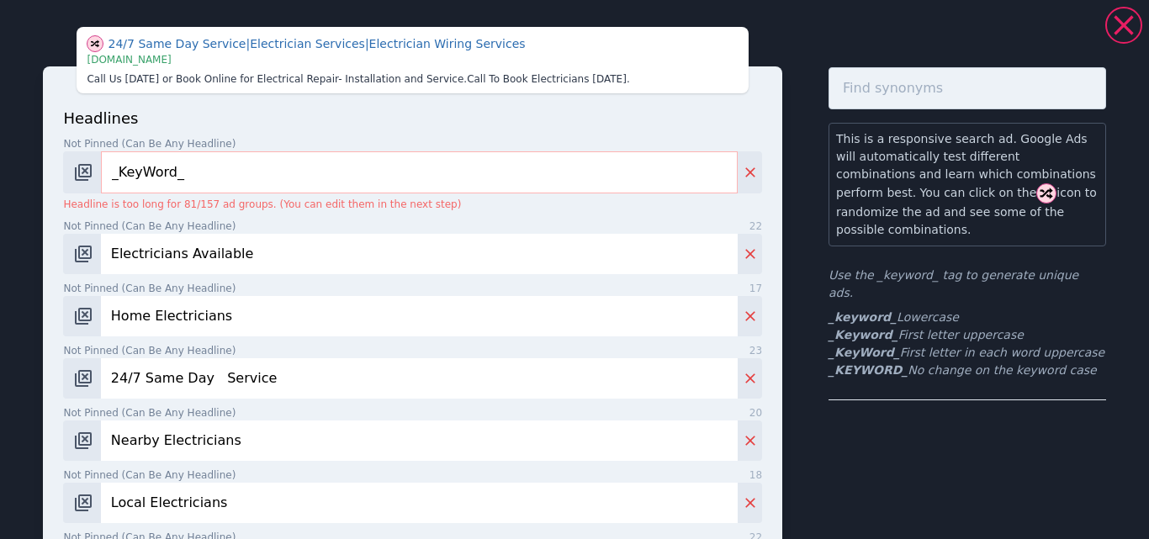
drag, startPoint x: 215, startPoint y: 177, endPoint x: 107, endPoint y: 170, distance: 108.7
click at [107, 170] on input "_KeyWord_" at bounding box center [419, 172] width 637 height 42
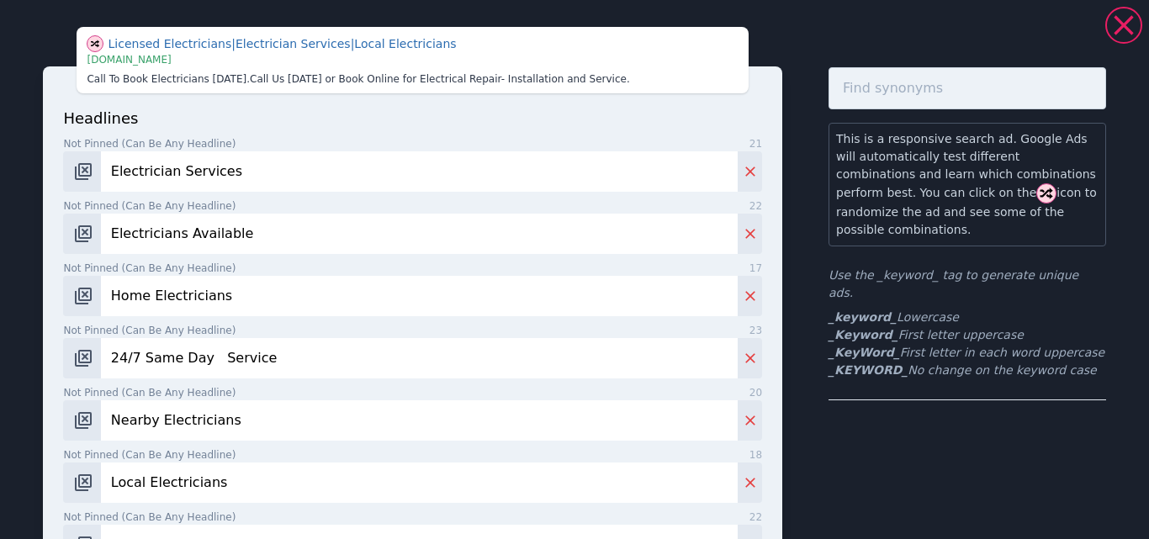
type input "Electrician Services"
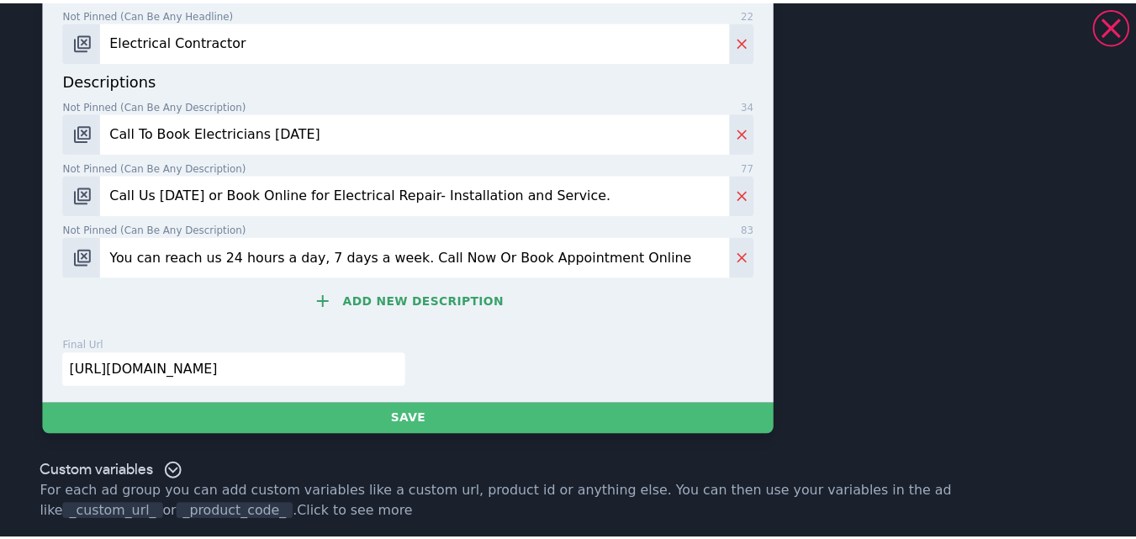
scroll to position [1007, 0]
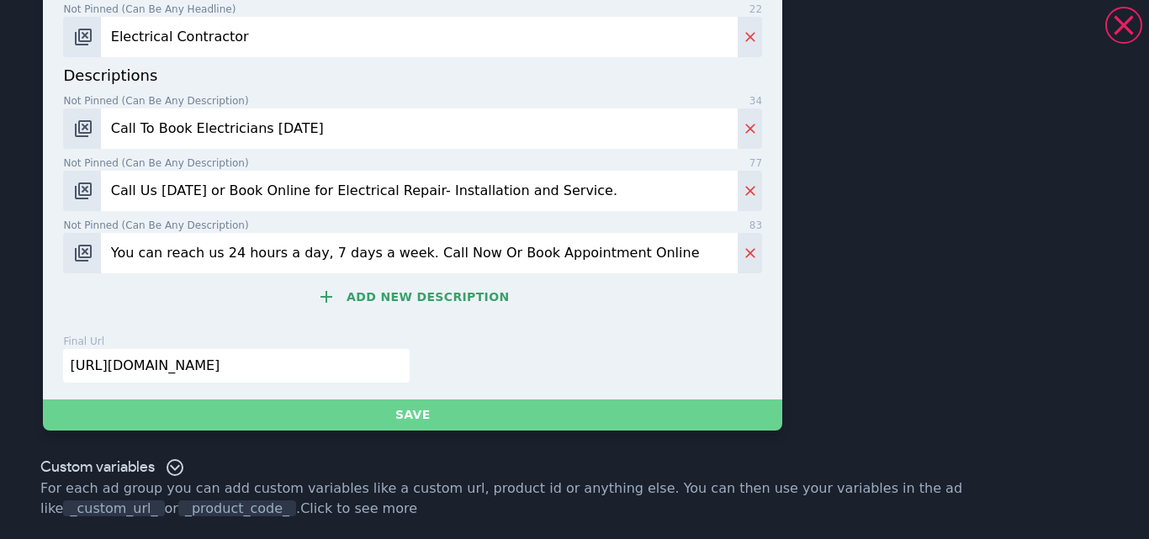
click at [418, 419] on button "Save" at bounding box center [412, 414] width 739 height 31
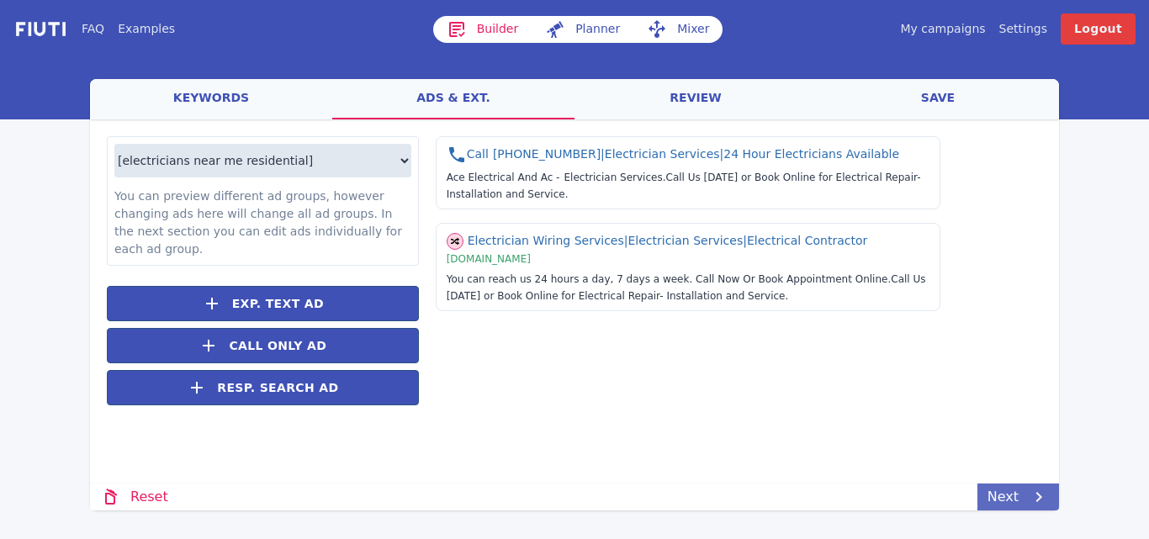
click at [1007, 503] on link "Next" at bounding box center [1018, 496] width 82 height 27
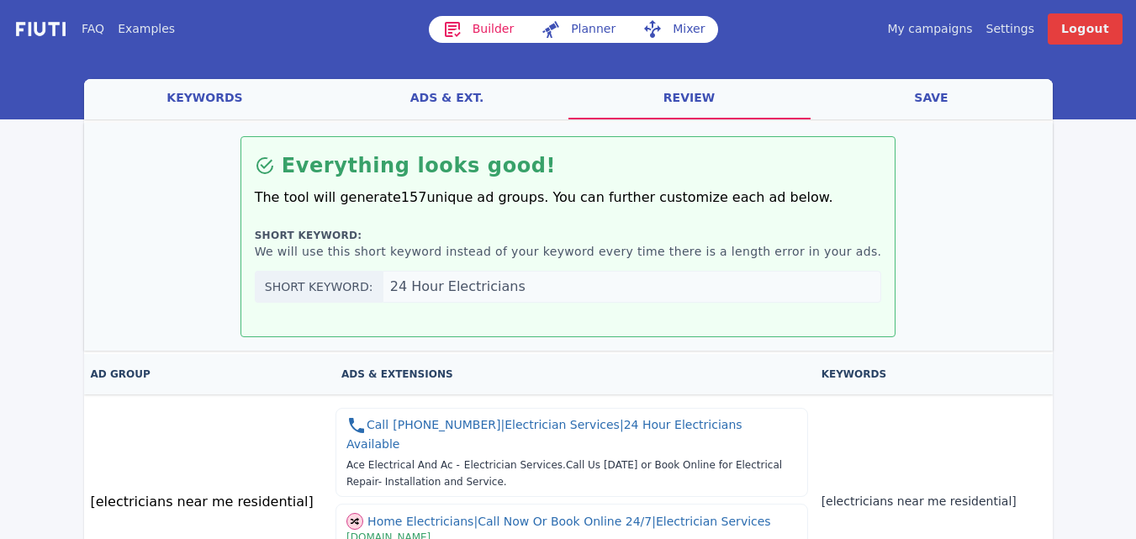
click at [934, 102] on link "save" at bounding box center [932, 99] width 242 height 40
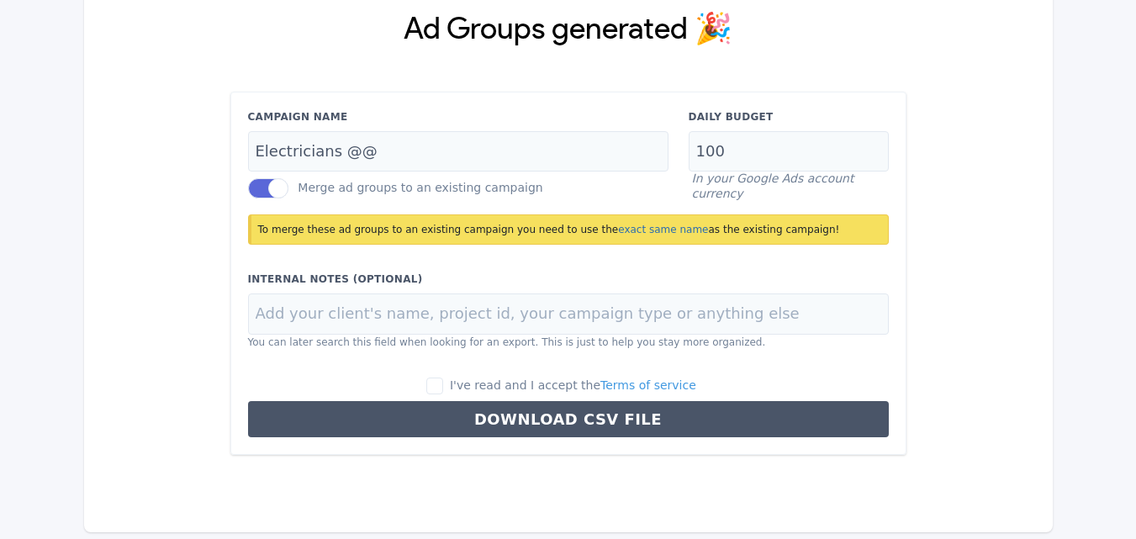
scroll to position [157, 0]
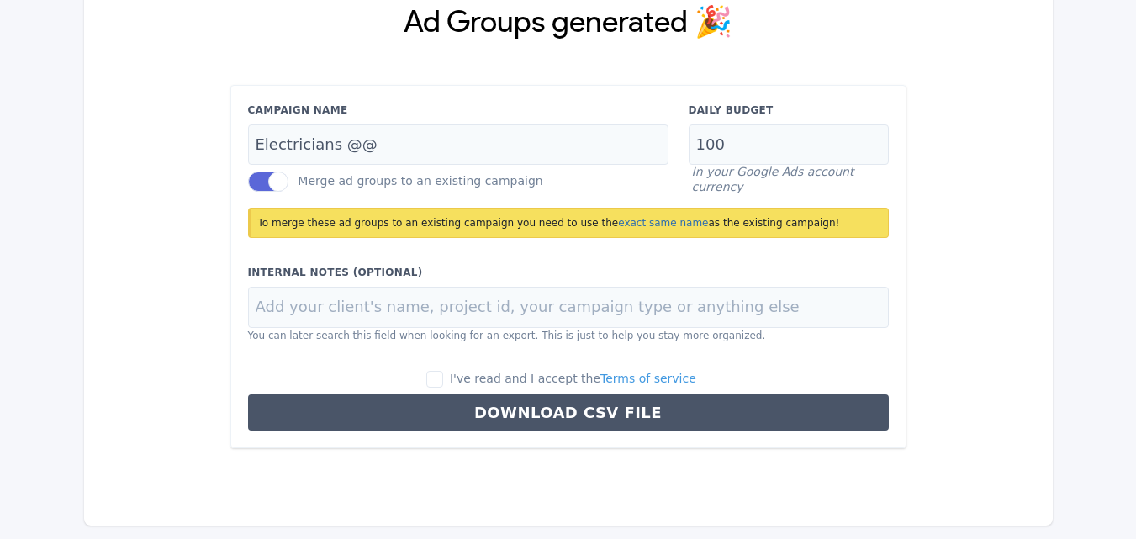
click at [465, 378] on label "I've read and I accept the Terms of service" at bounding box center [561, 379] width 270 height 18
click at [443, 378] on input "I've read and I accept the Terms of service" at bounding box center [434, 379] width 17 height 17
checkbox input "true"
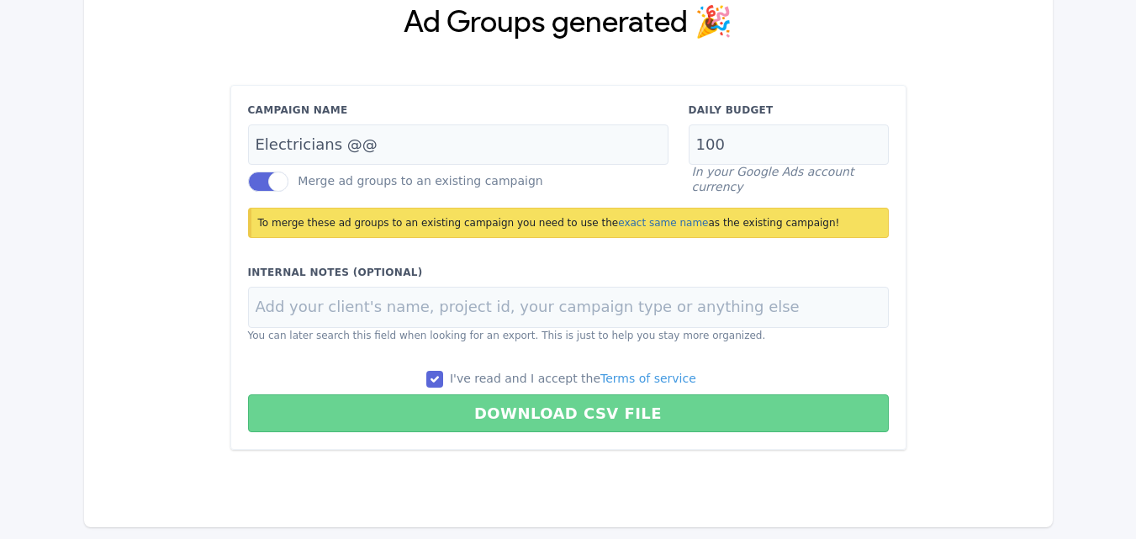
click at [588, 419] on button "Download CSV File" at bounding box center [568, 413] width 641 height 38
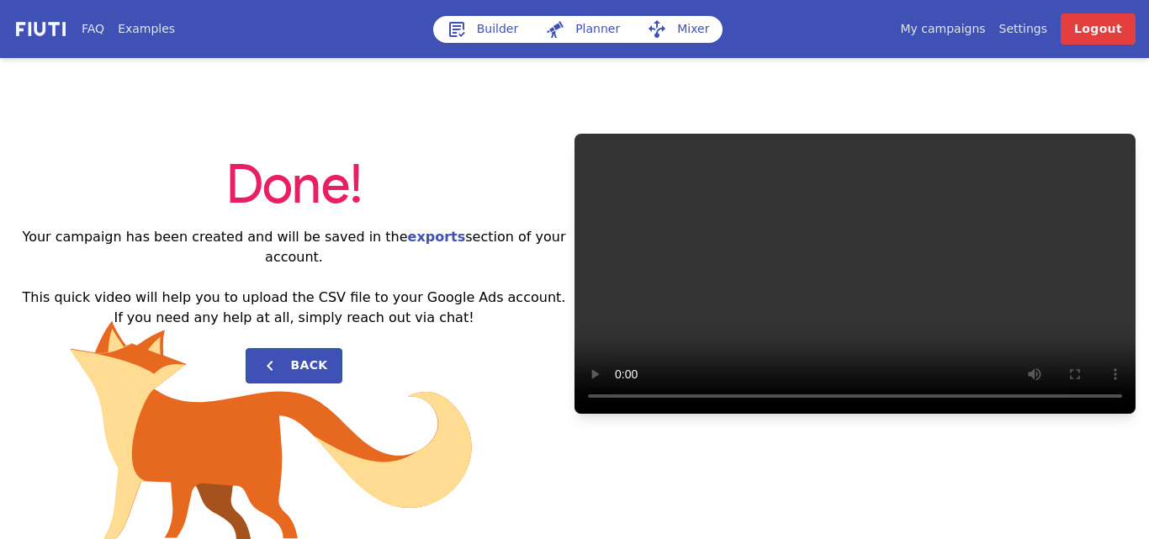
click at [964, 29] on link "My campaigns" at bounding box center [942, 29] width 85 height 18
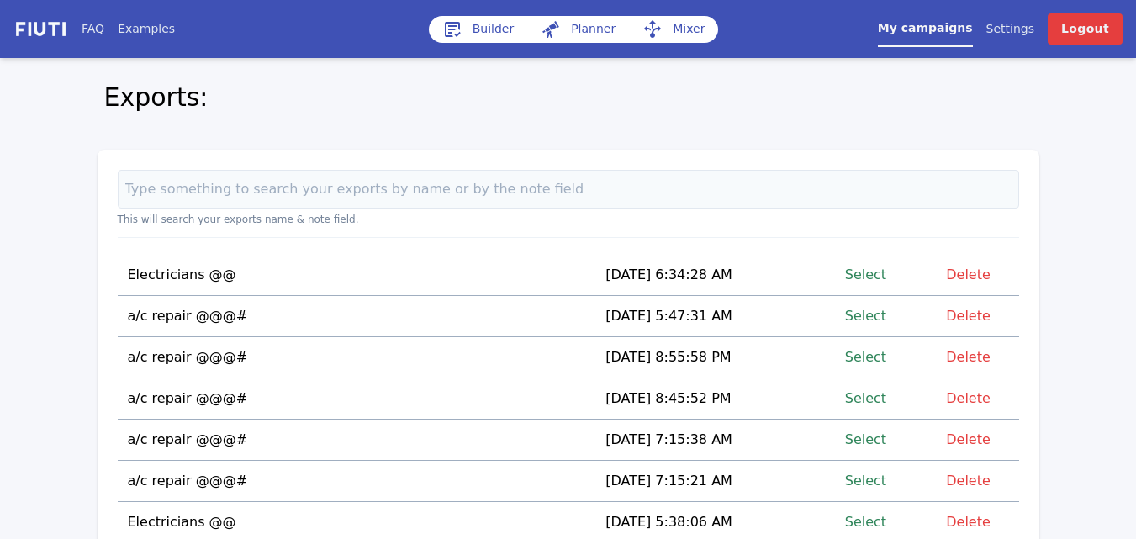
click at [872, 276] on link "Select" at bounding box center [865, 274] width 41 height 23
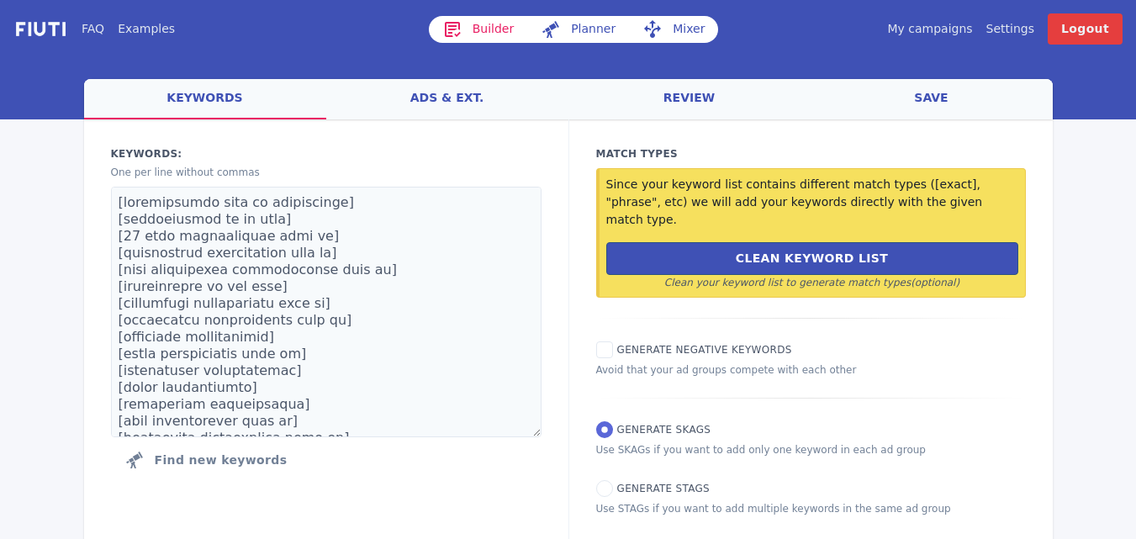
click at [935, 100] on link "save" at bounding box center [932, 99] width 242 height 40
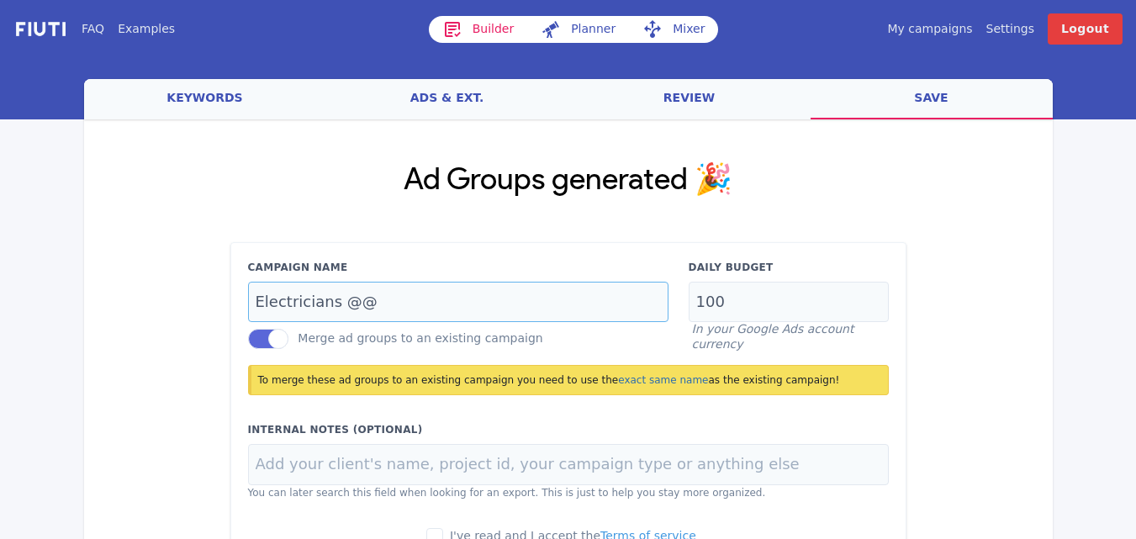
click at [386, 303] on input "Electricians @@" at bounding box center [458, 302] width 420 height 41
type input "Electricians @@#"
click at [931, 99] on link "save" at bounding box center [932, 99] width 242 height 40
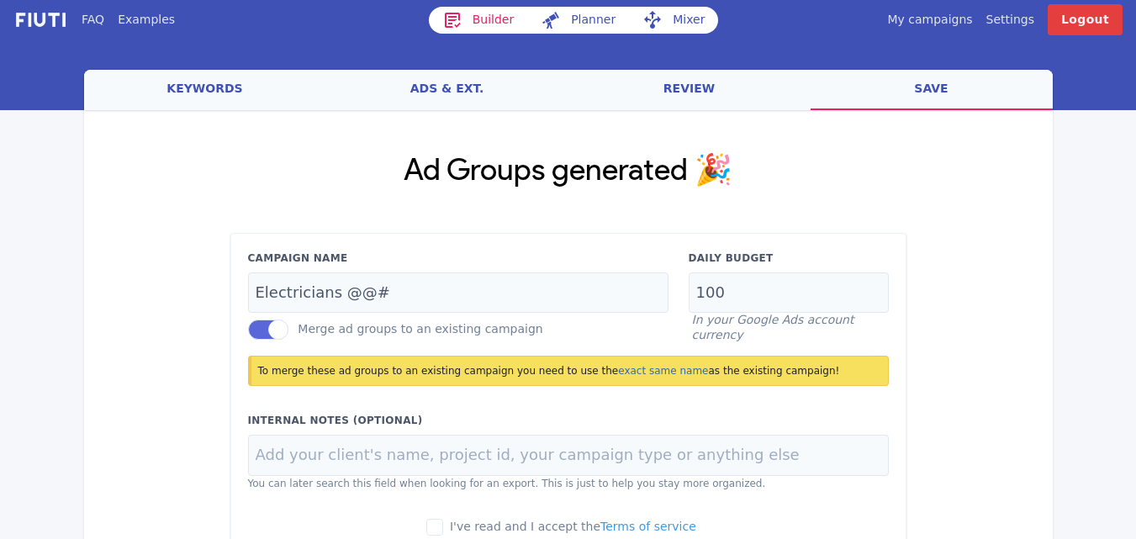
scroll to position [157, 0]
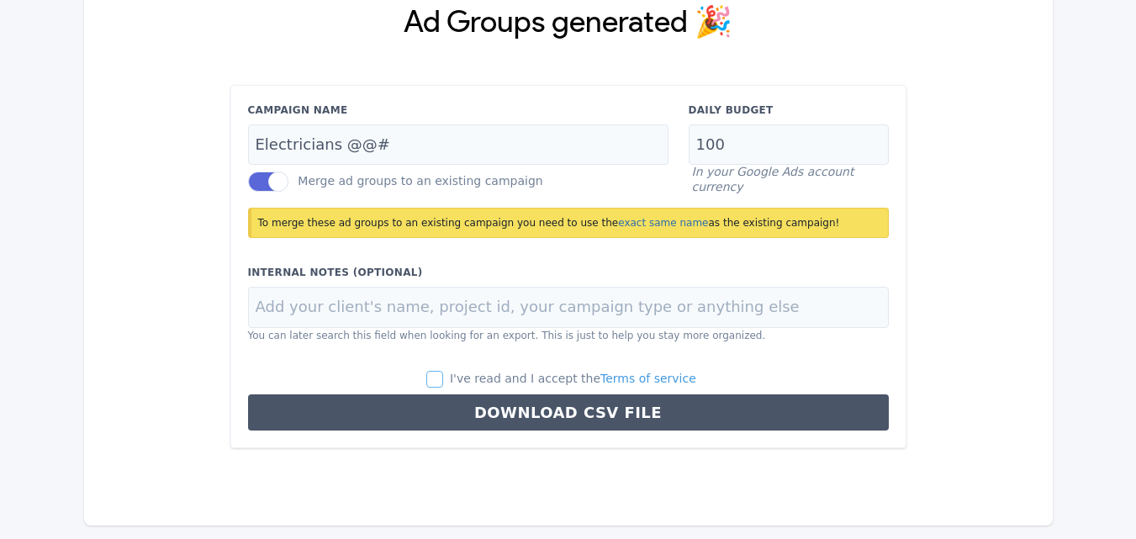
click at [443, 383] on input "I've read and I accept the Terms of service" at bounding box center [434, 379] width 17 height 17
checkbox input "true"
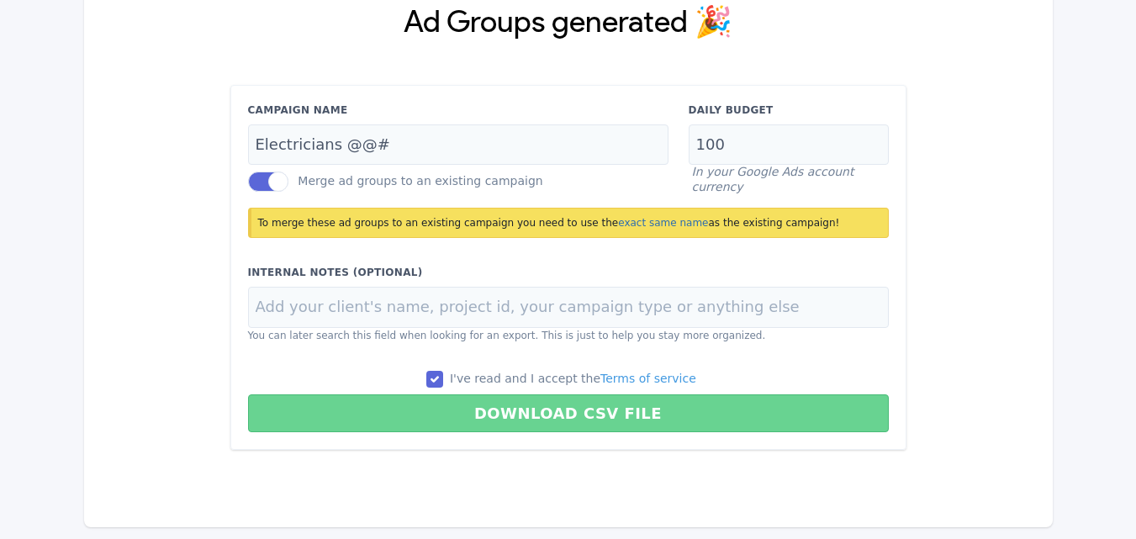
click at [533, 406] on button "Download CSV File" at bounding box center [568, 413] width 641 height 38
